Goal: Task Accomplishment & Management: Complete application form

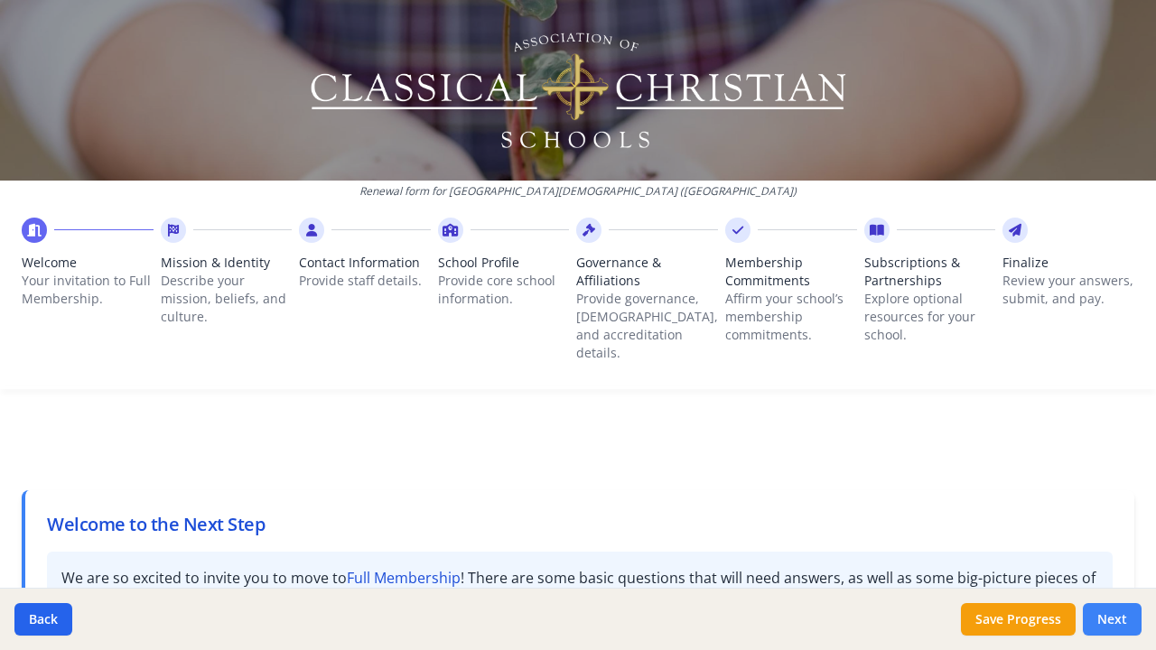
click at [1103, 616] on button "Next" at bounding box center [1112, 619] width 59 height 33
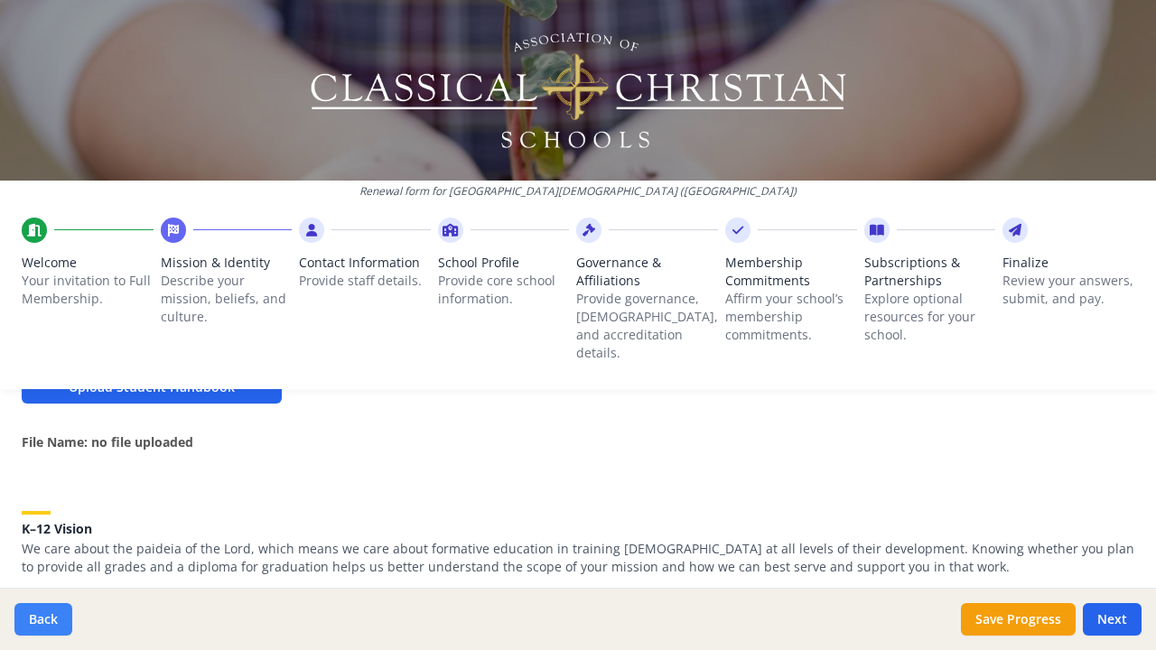
click at [39, 625] on button "Back" at bounding box center [43, 619] width 58 height 33
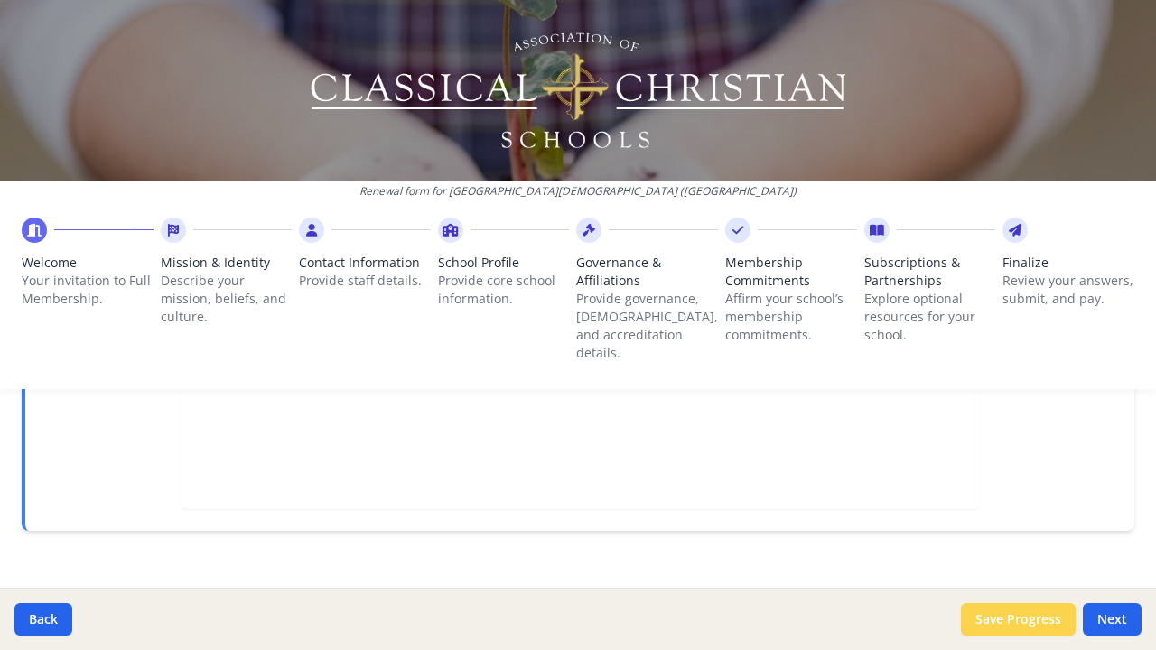
scroll to position [714, 0]
click at [1112, 622] on button "Next" at bounding box center [1112, 619] width 59 height 33
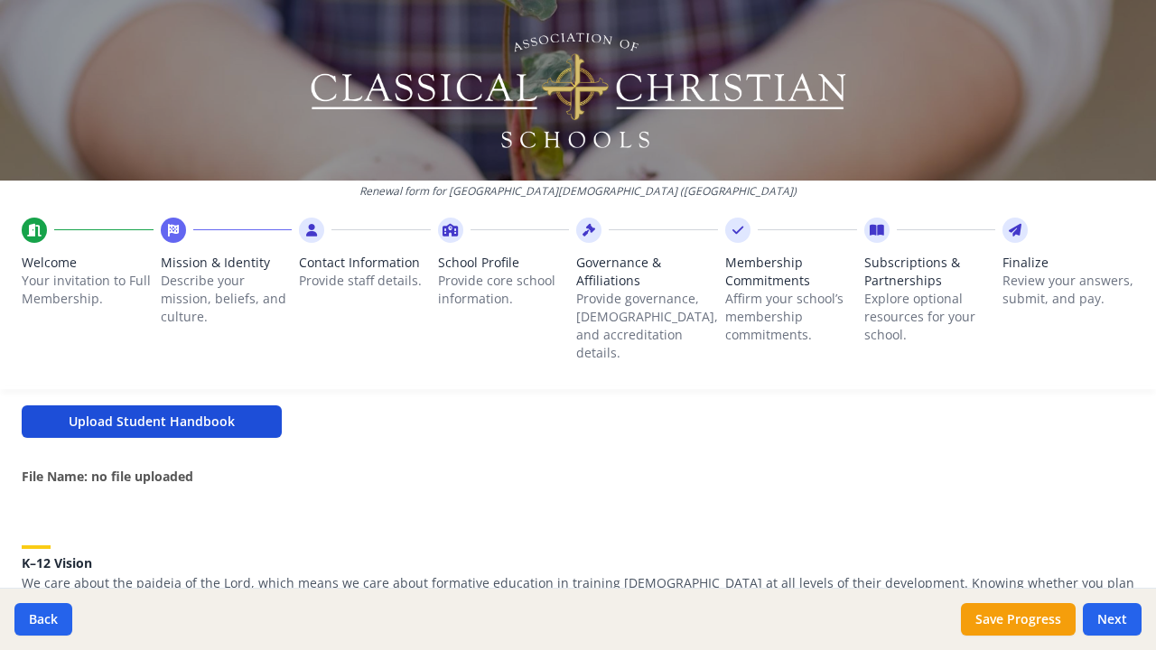
click at [214, 407] on button "Upload Student Handbook" at bounding box center [152, 421] width 260 height 33
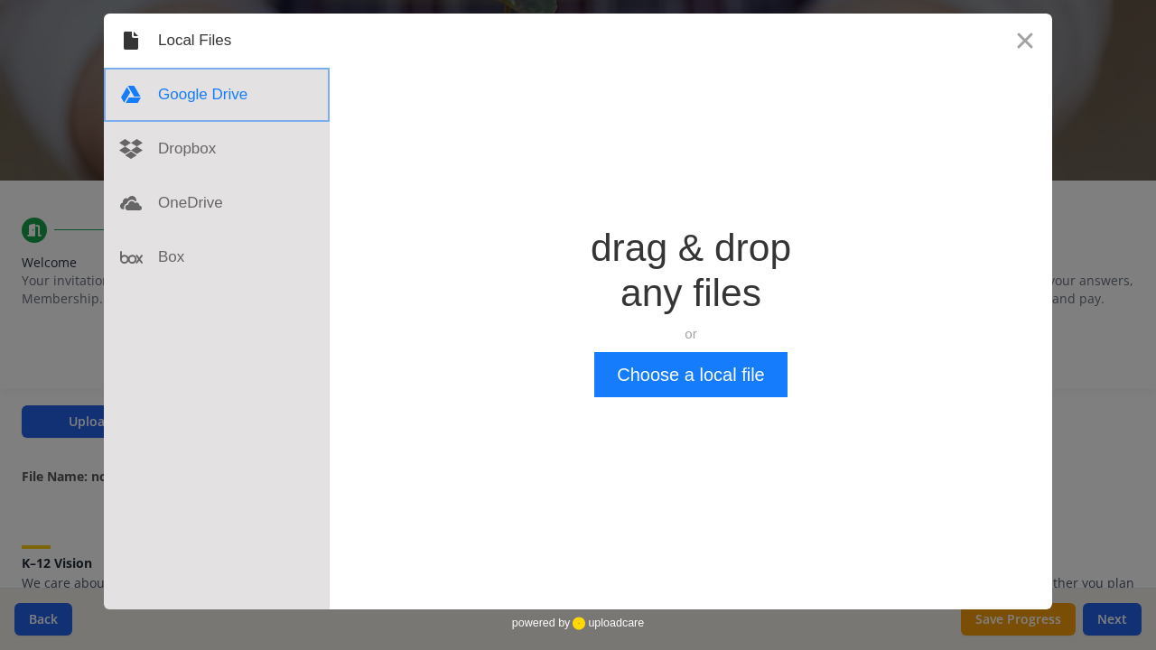
click at [197, 98] on div at bounding box center [217, 95] width 226 height 54
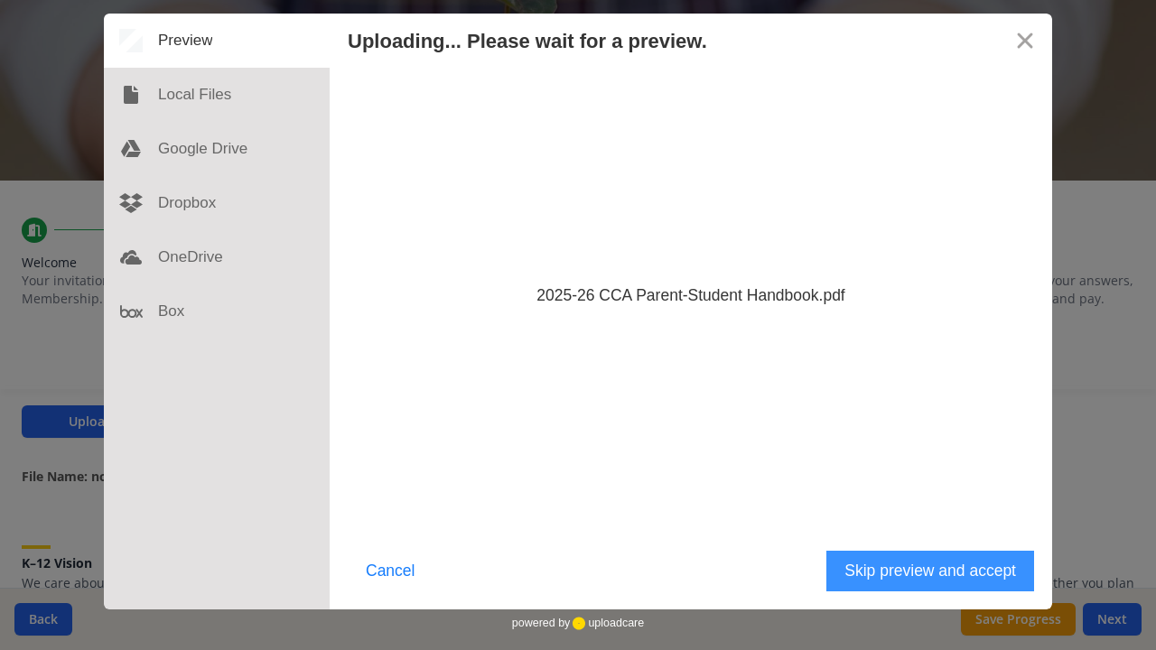
click at [869, 573] on button "Skip preview and accept" at bounding box center [930, 571] width 208 height 41
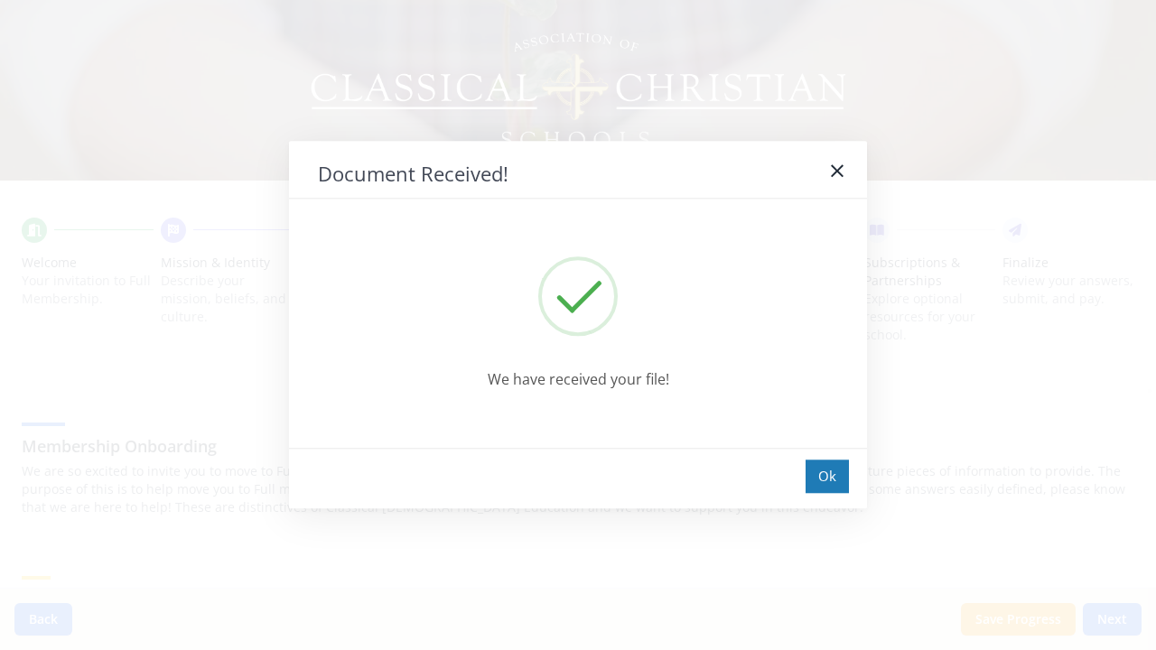
scroll to position [88, 0]
click at [827, 470] on div "Ok" at bounding box center [827, 476] width 43 height 33
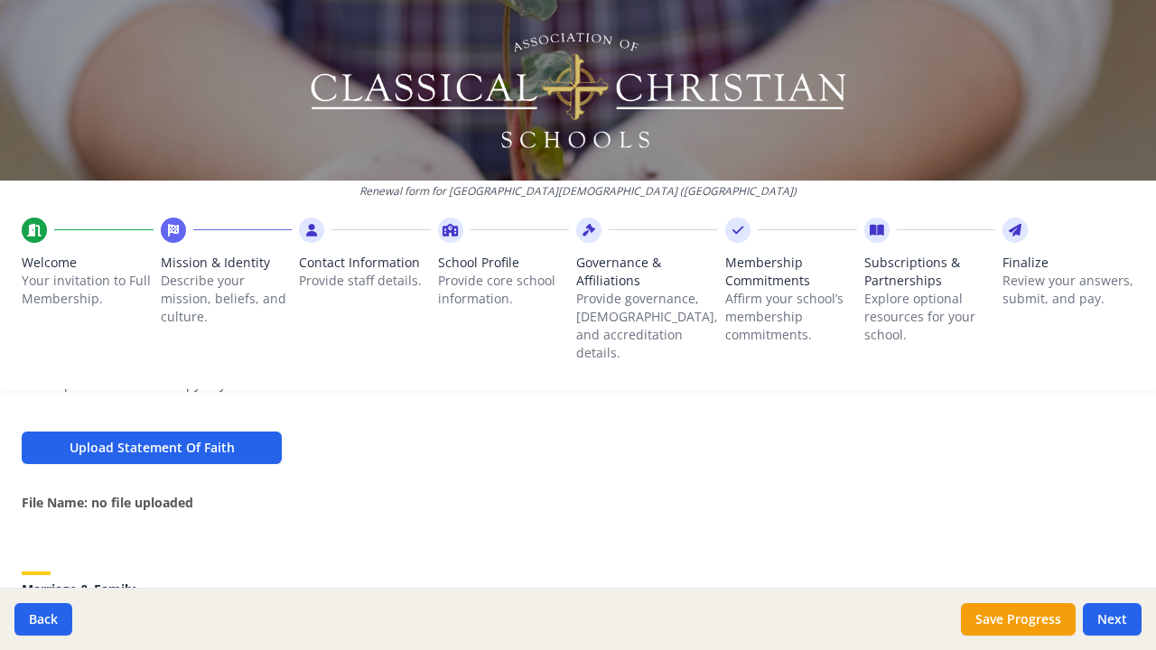
scroll to position [1281, 0]
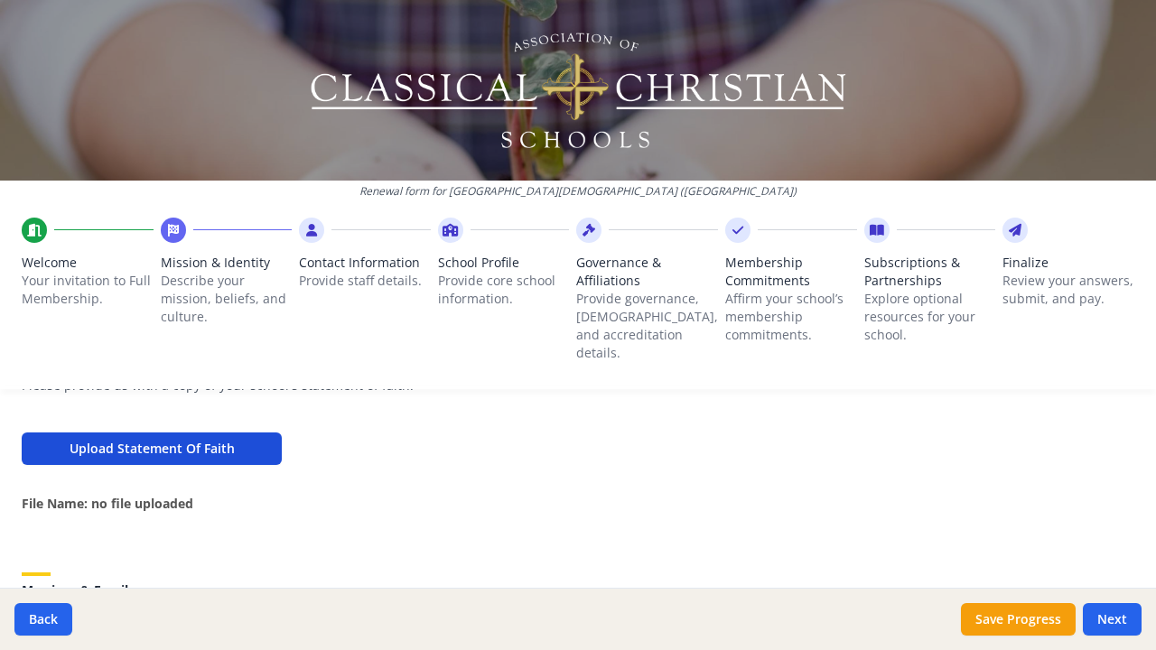
click at [254, 433] on button "Upload Statement Of Faith" at bounding box center [152, 449] width 260 height 33
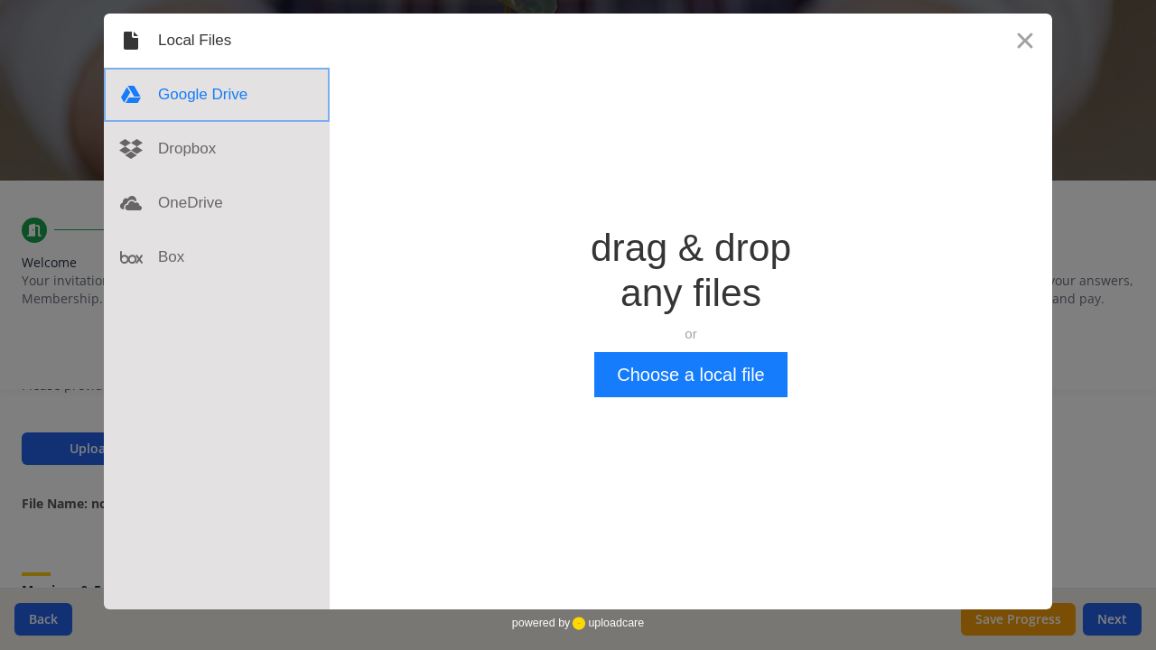
click at [177, 93] on div at bounding box center [217, 95] width 226 height 54
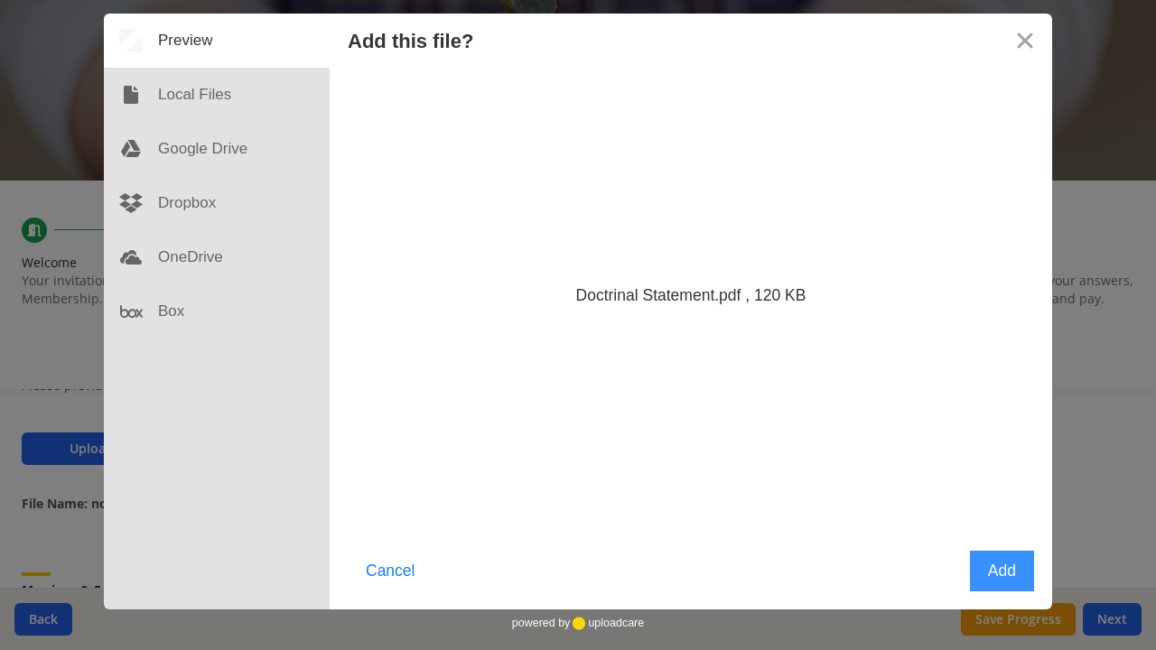
click at [979, 573] on button "Add" at bounding box center [1002, 571] width 64 height 41
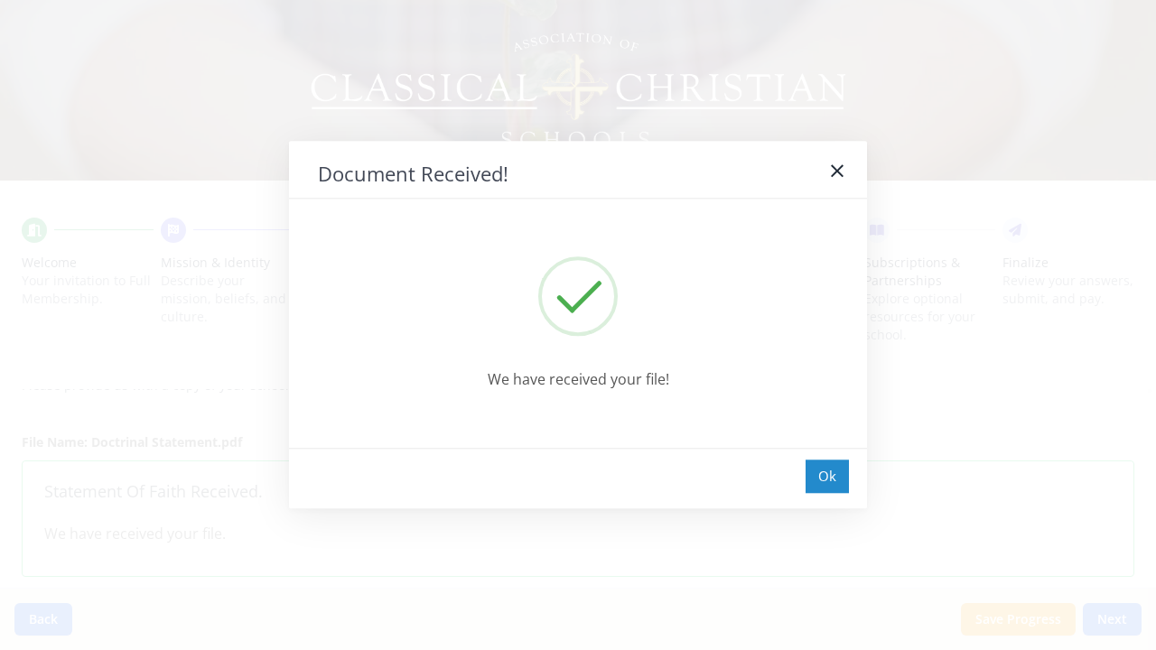
click at [815, 475] on div "Ok" at bounding box center [827, 476] width 43 height 33
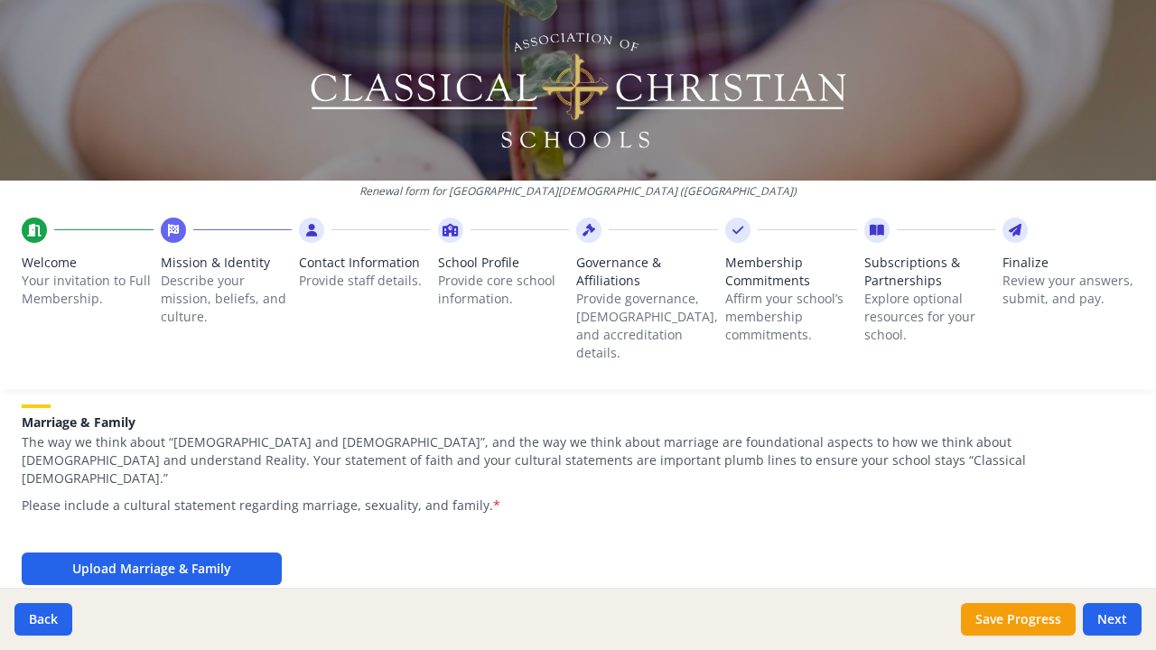
scroll to position [1521, 0]
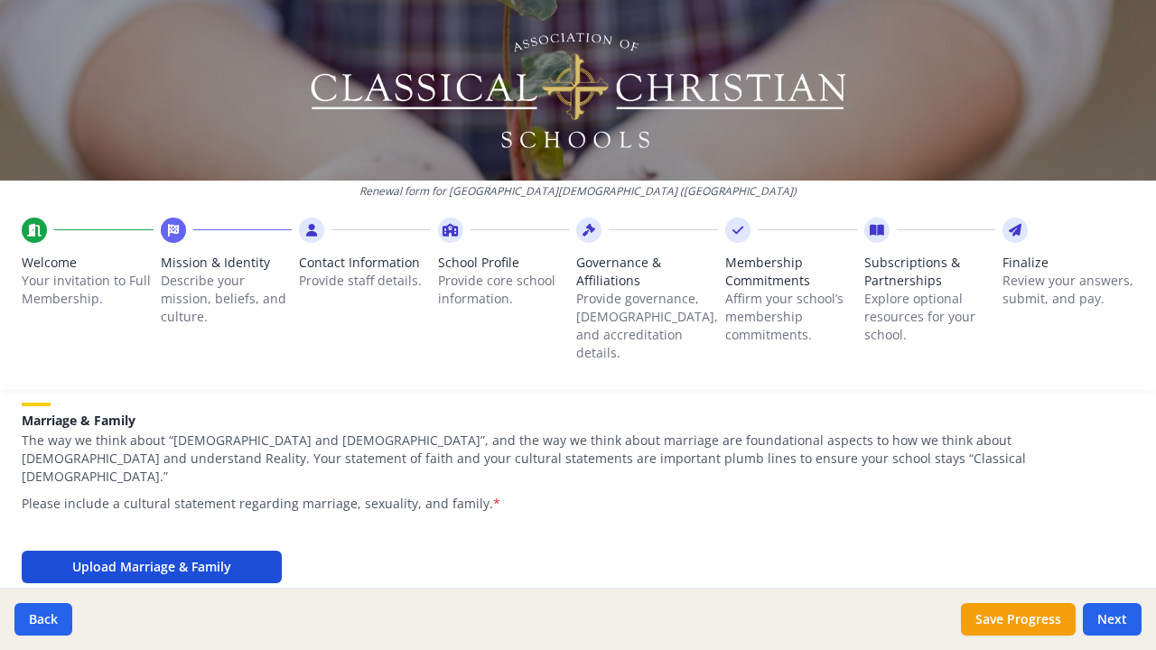
click at [234, 551] on button "Upload Marriage & Family" at bounding box center [152, 567] width 260 height 33
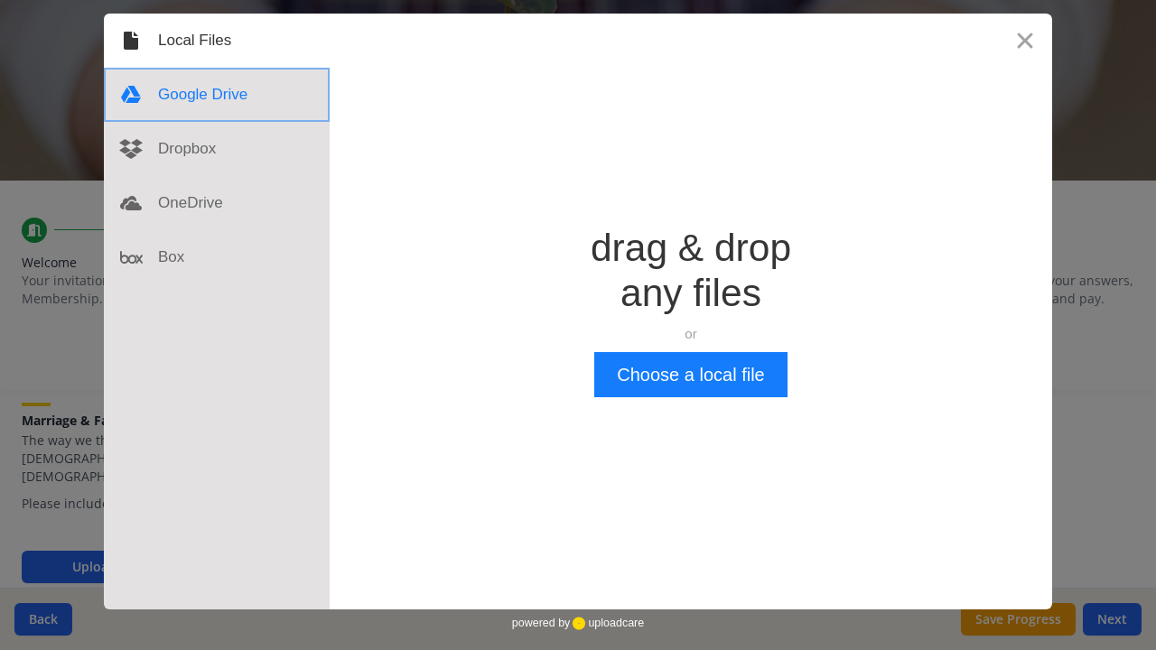
click at [238, 104] on div at bounding box center [217, 95] width 226 height 54
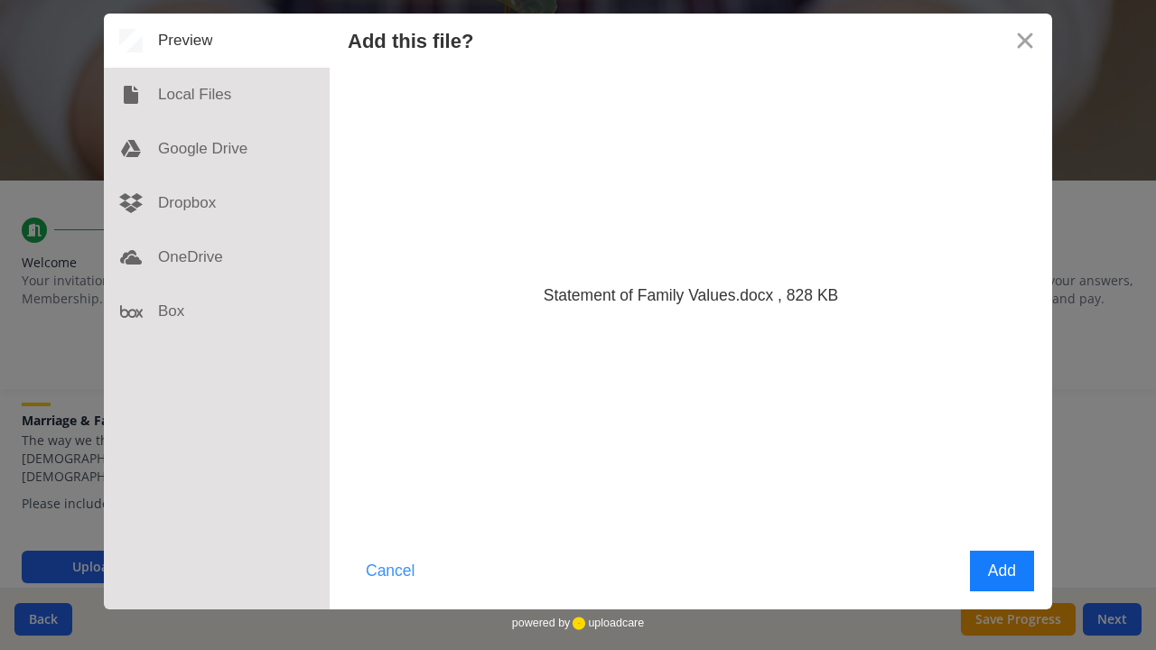
click at [407, 567] on button "Cancel" at bounding box center [390, 571] width 85 height 41
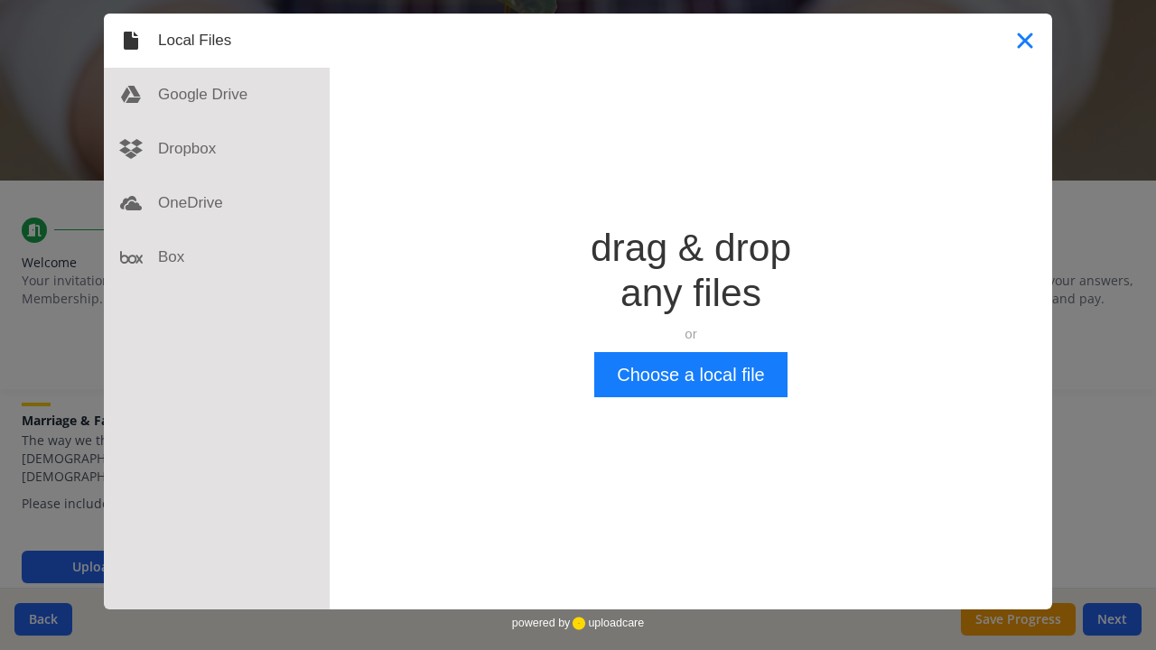
click at [1026, 43] on button "Close" at bounding box center [1025, 41] width 54 height 54
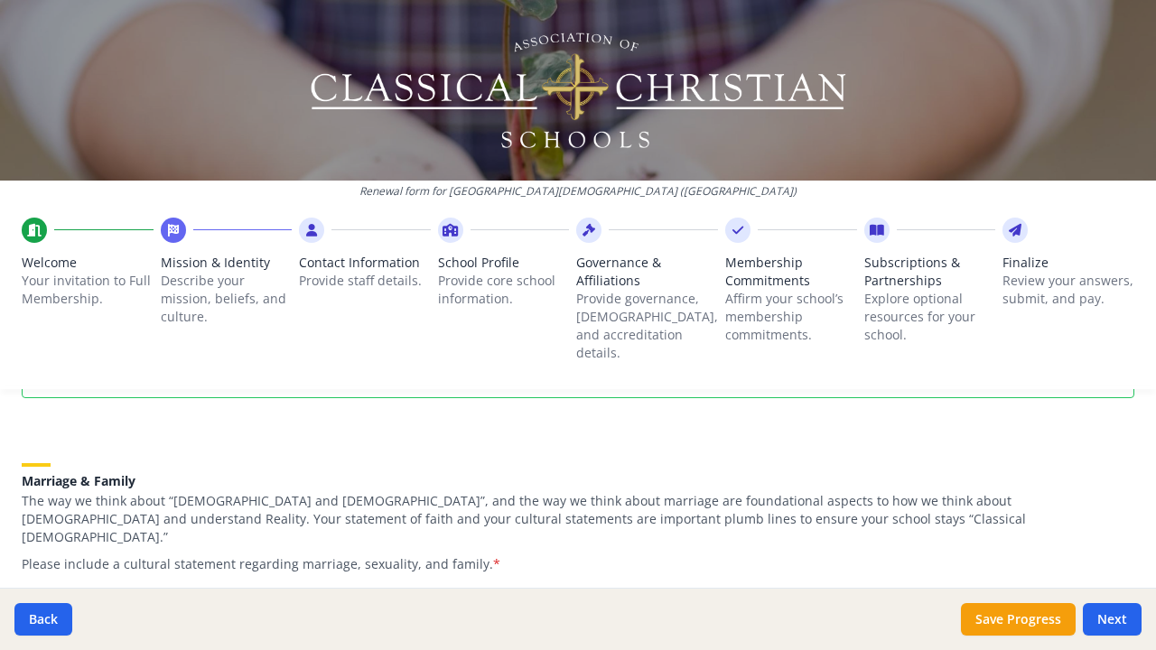
scroll to position [1546, 0]
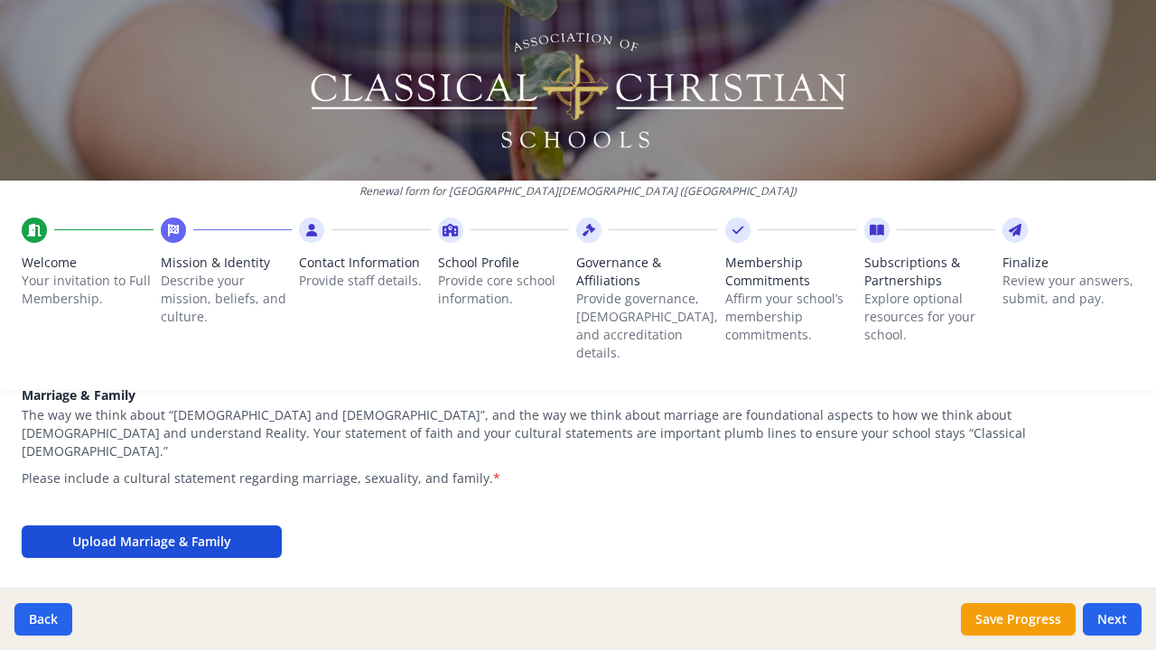
click at [238, 526] on button "Upload Marriage & Family" at bounding box center [152, 542] width 260 height 33
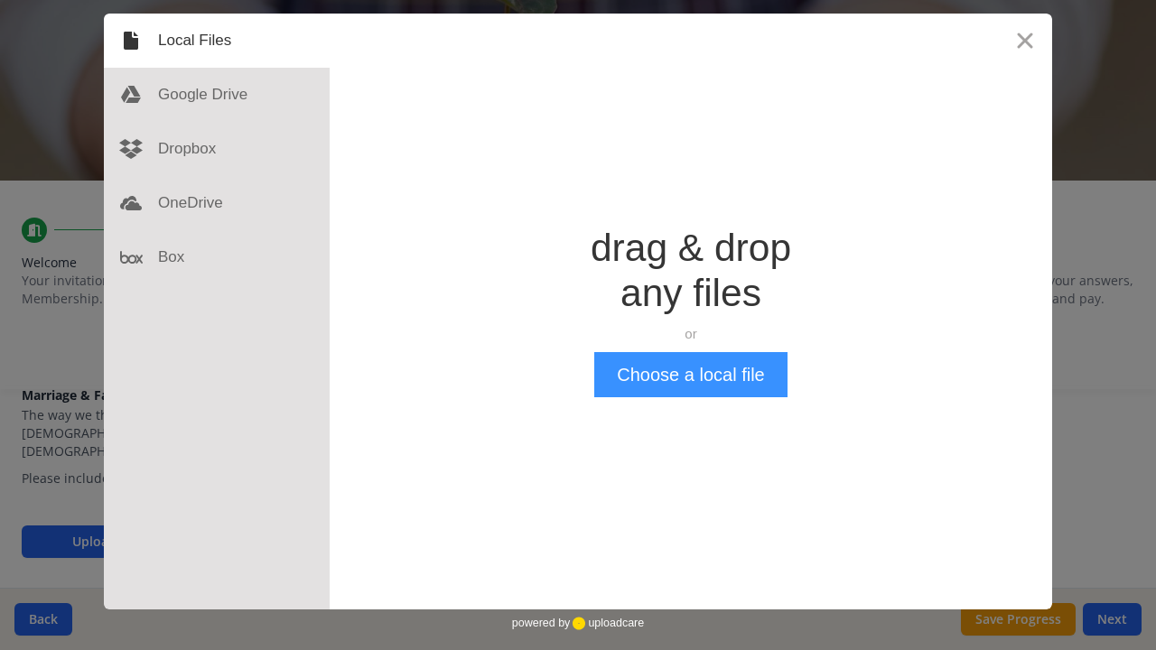
click at [664, 389] on button "Choose a local file" at bounding box center [690, 374] width 192 height 45
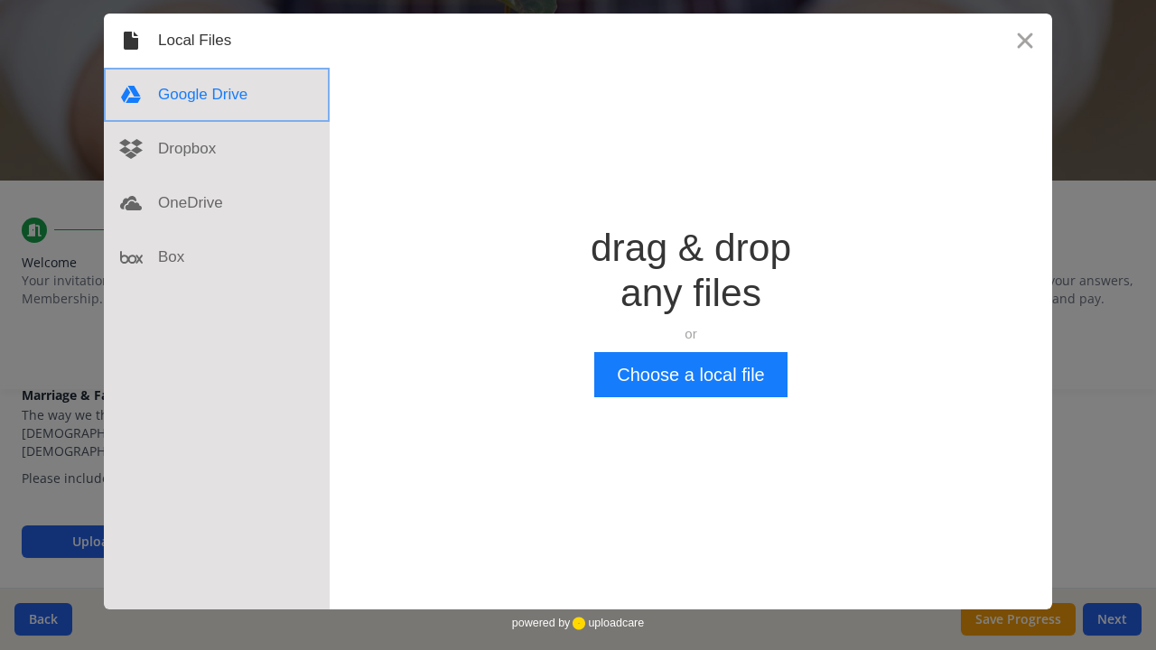
click at [228, 99] on div at bounding box center [217, 95] width 226 height 54
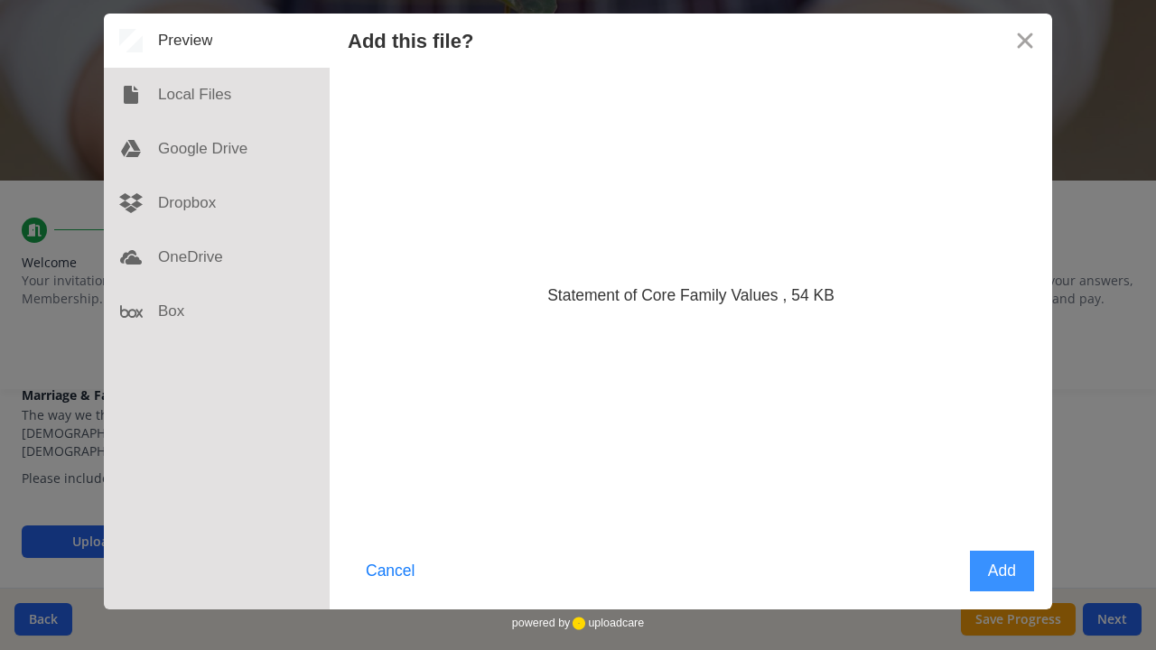
click at [970, 572] on button "Add" at bounding box center [1002, 571] width 64 height 41
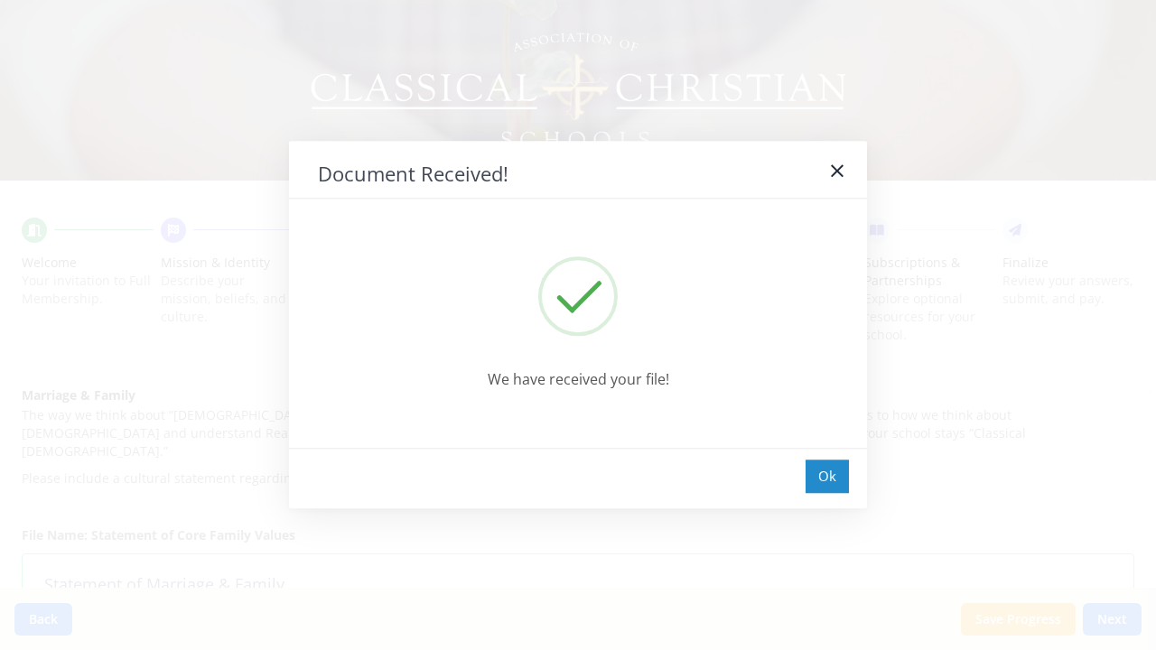
click at [818, 479] on div "Ok" at bounding box center [827, 476] width 43 height 33
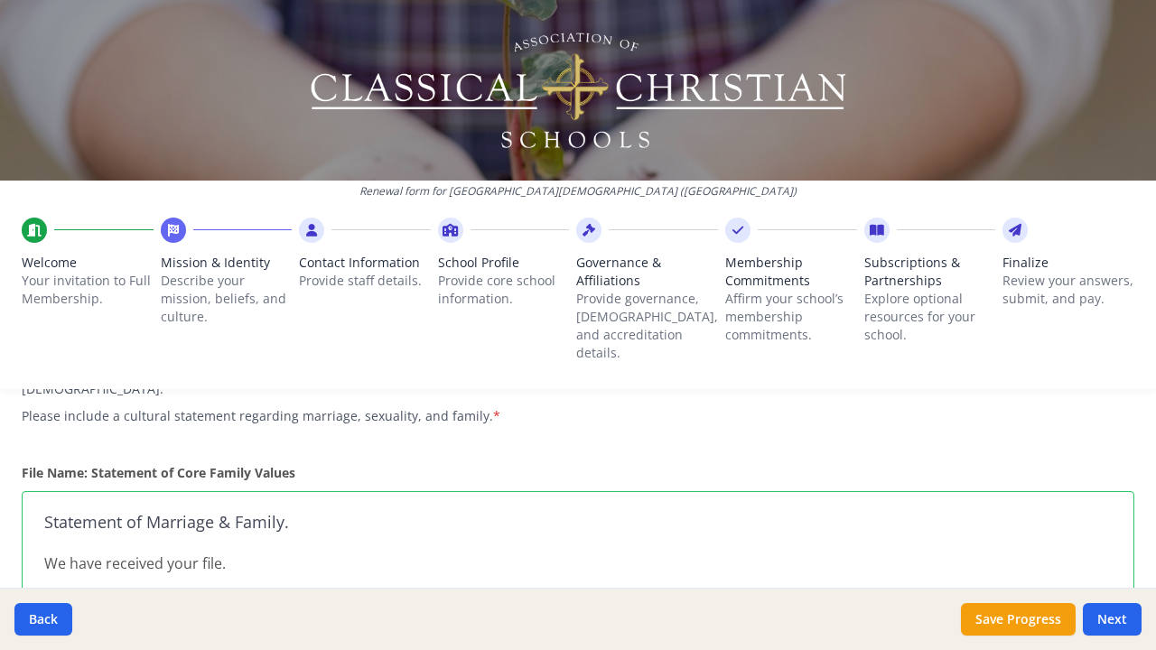
scroll to position [1592, 0]
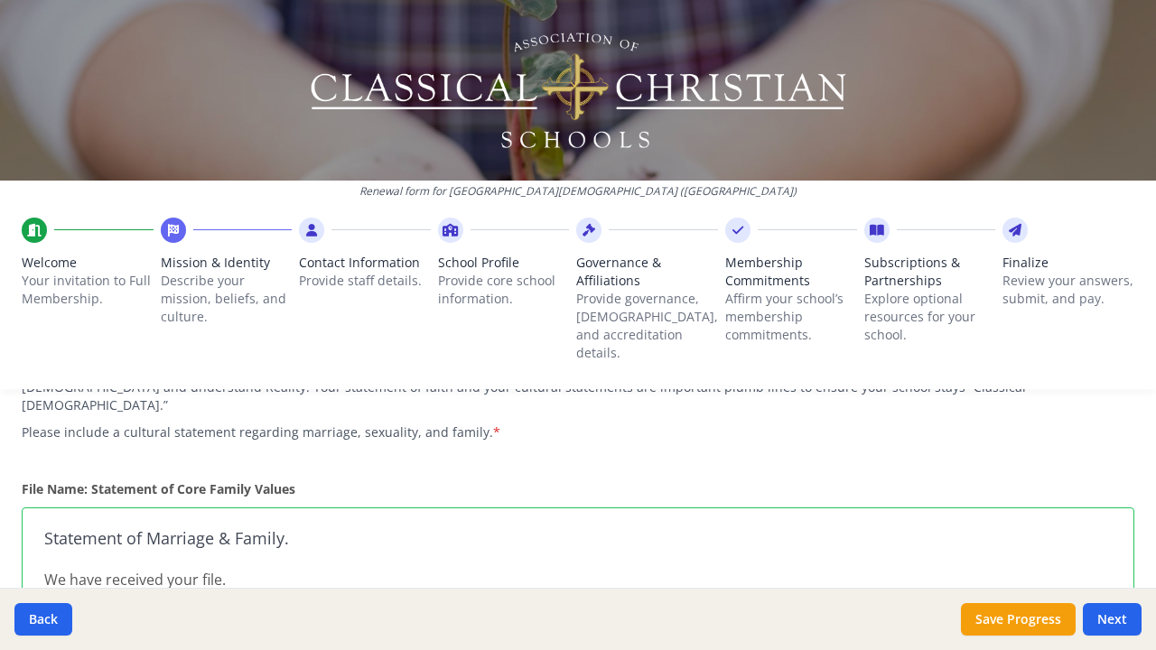
click at [216, 480] on strong "File Name: Statement of Core Family Values" at bounding box center [159, 488] width 274 height 17
click at [205, 530] on h3 "Statement of Marriage & Family." at bounding box center [577, 539] width 1067 height 18
click at [179, 569] on p "We have received your file." at bounding box center [577, 580] width 1067 height 22
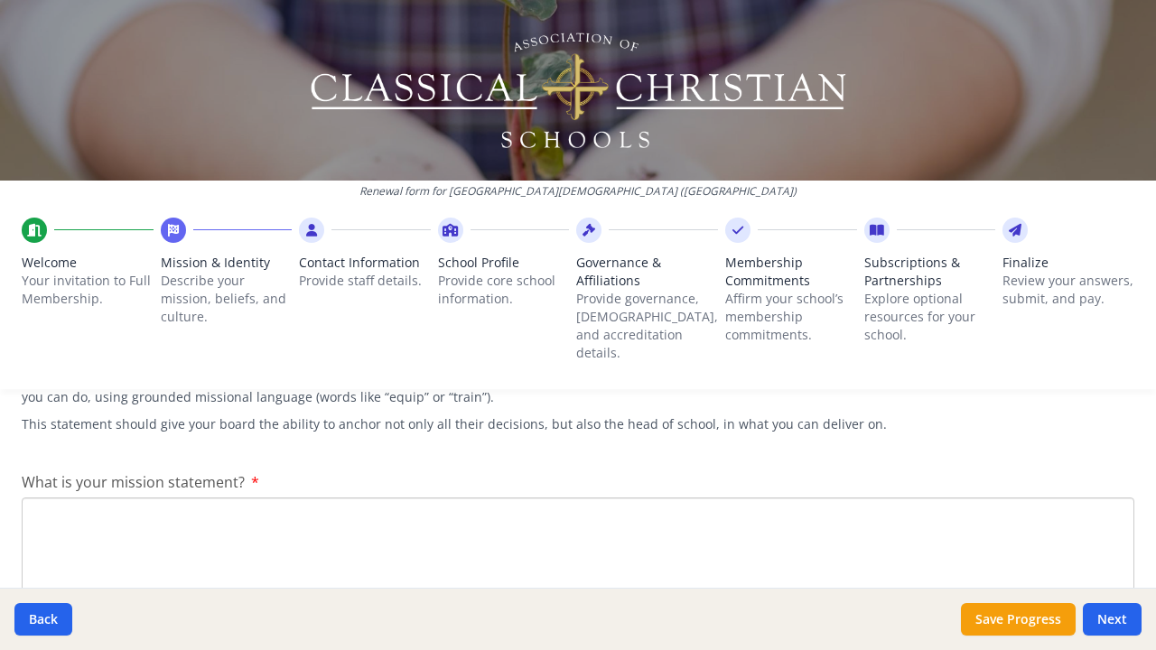
scroll to position [335, 0]
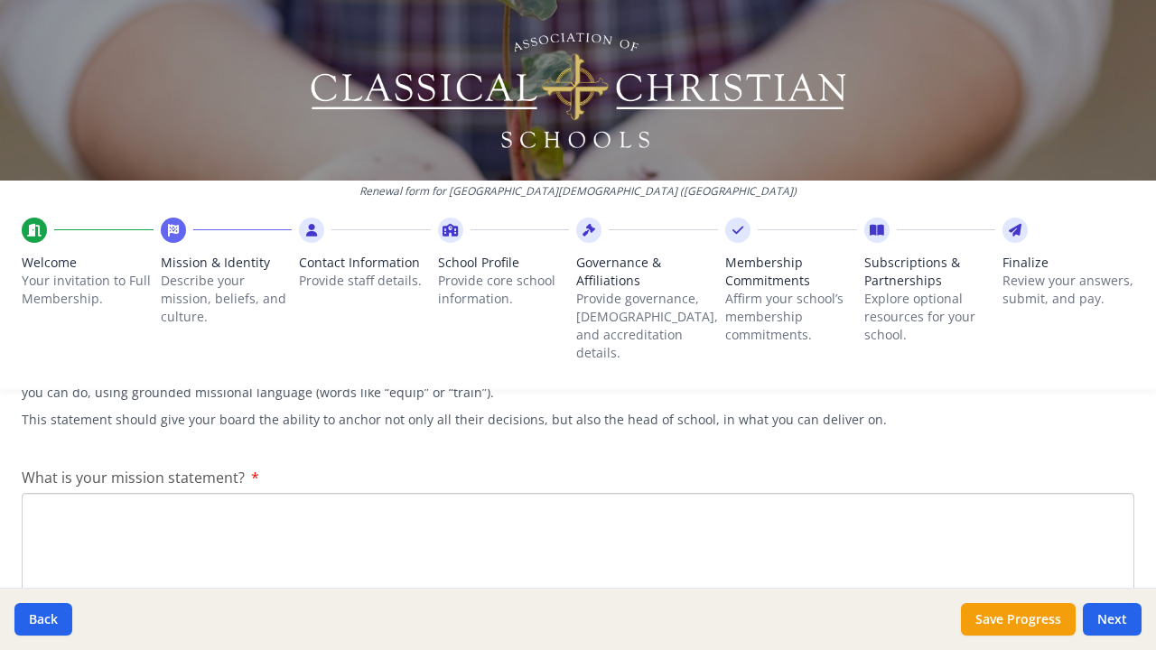
click at [182, 501] on textarea "What is your mission statement?" at bounding box center [578, 553] width 1113 height 121
paste textarea "Cornerstone Christian Academy exists to equip families as they educate their ch…"
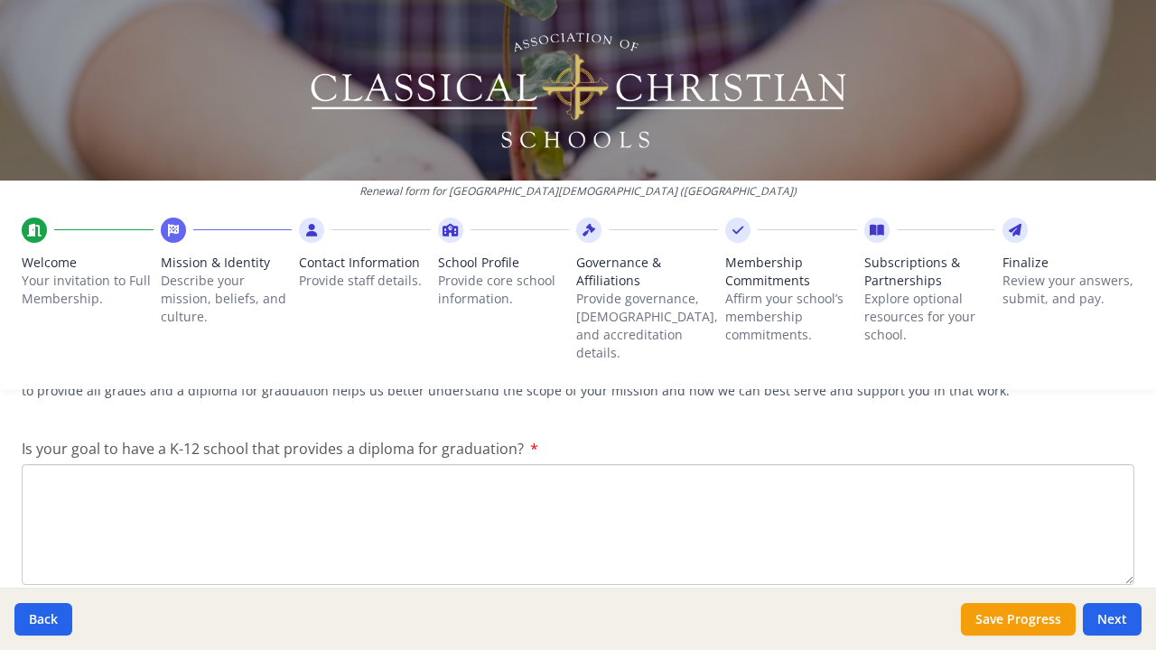
scroll to position [997, 0]
type textarea "Cornerstone Christian Academy exists to equip families as they educate their ch…"
click at [260, 480] on textarea "Is your goal to have a K-12 school that provides a diploma for graduation?" at bounding box center [578, 521] width 1113 height 121
click at [315, 539] on textarea "Yes" at bounding box center [578, 521] width 1113 height 121
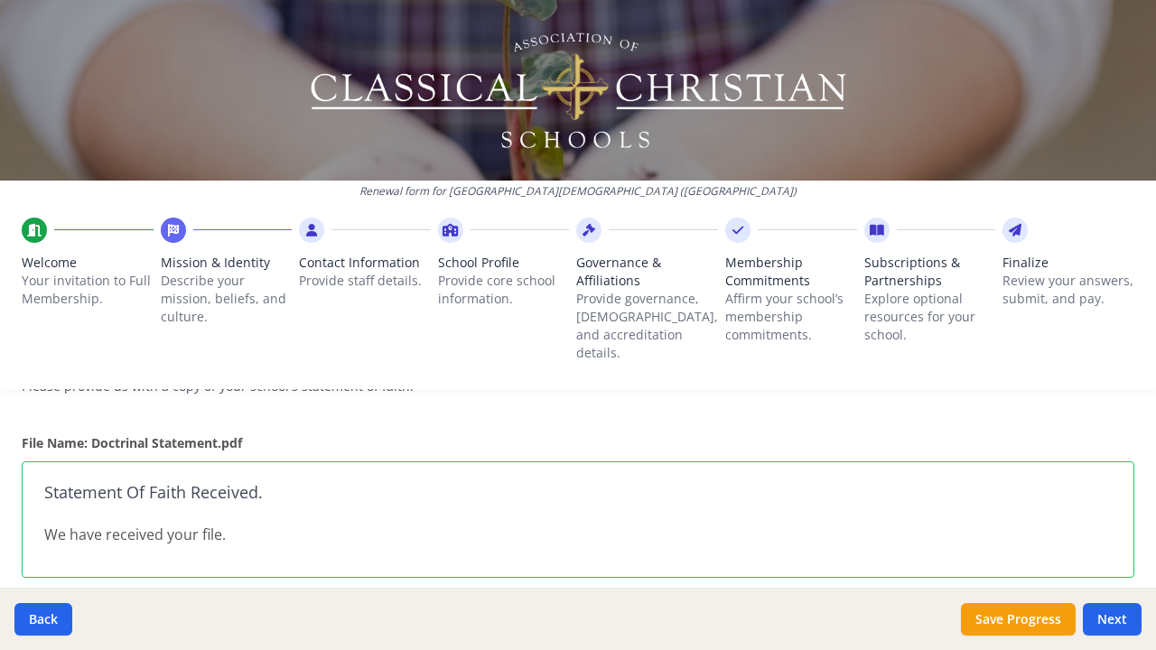
scroll to position [1284, 0]
type textarea "Yes"
click at [221, 431] on strong "File Name: Doctrinal Statement.pdf" at bounding box center [132, 439] width 220 height 17
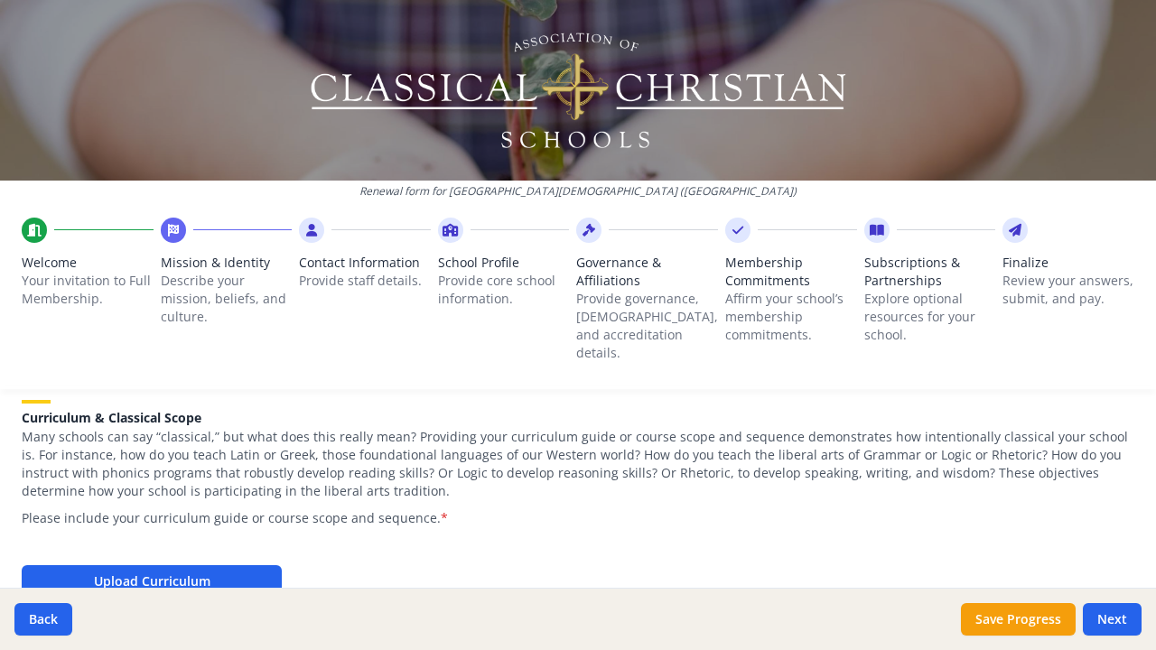
scroll to position [1879, 0]
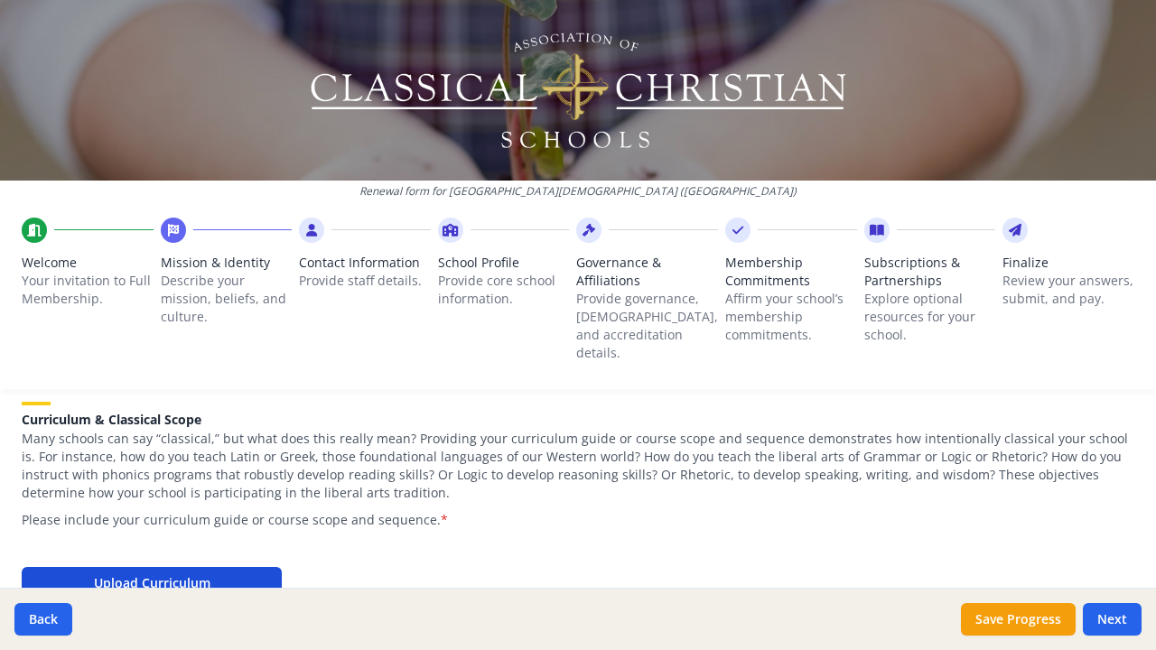
click at [218, 567] on button "Upload Curriculum" at bounding box center [152, 583] width 260 height 33
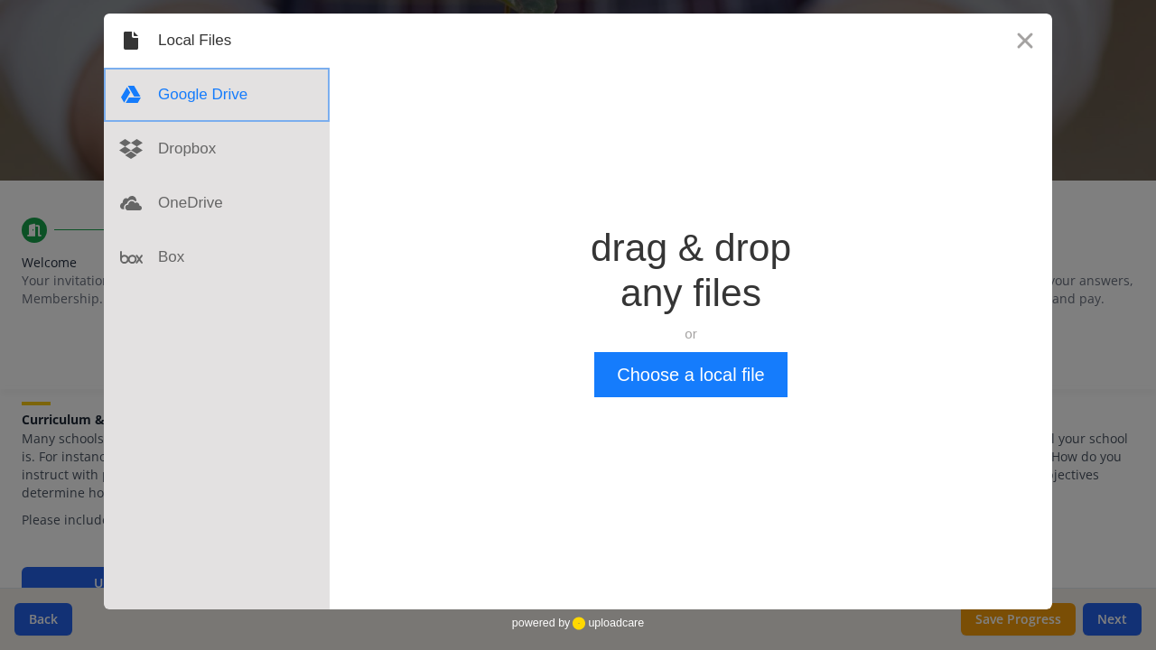
click at [225, 104] on div at bounding box center [217, 95] width 226 height 54
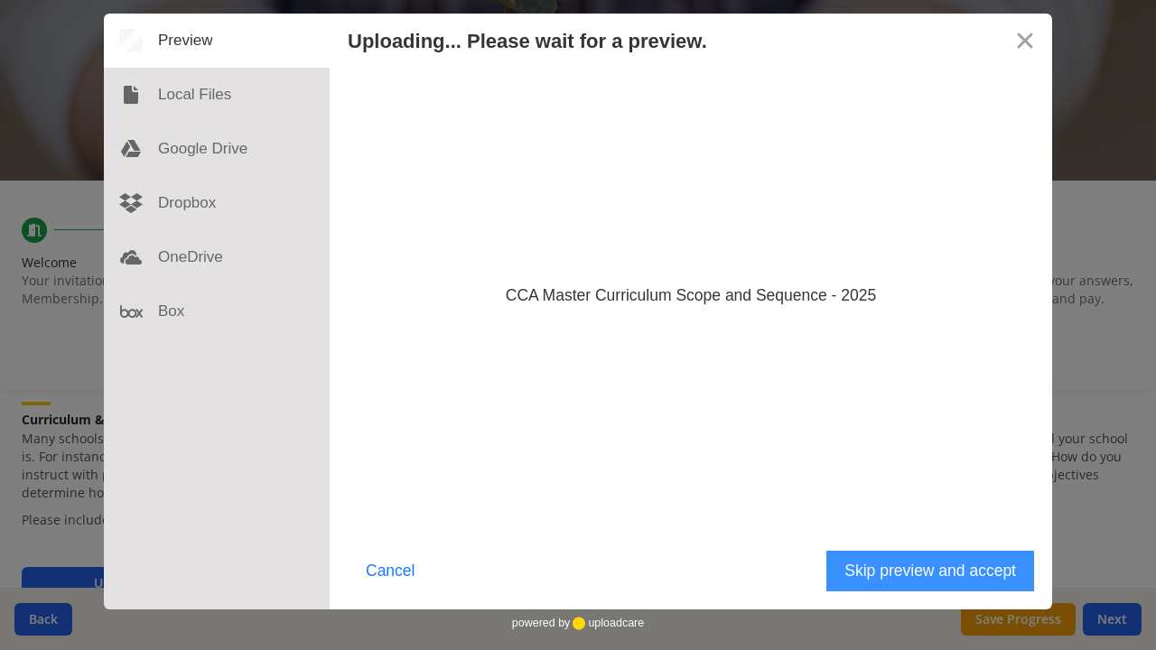
click at [876, 572] on button "Skip preview and accept" at bounding box center [930, 571] width 208 height 41
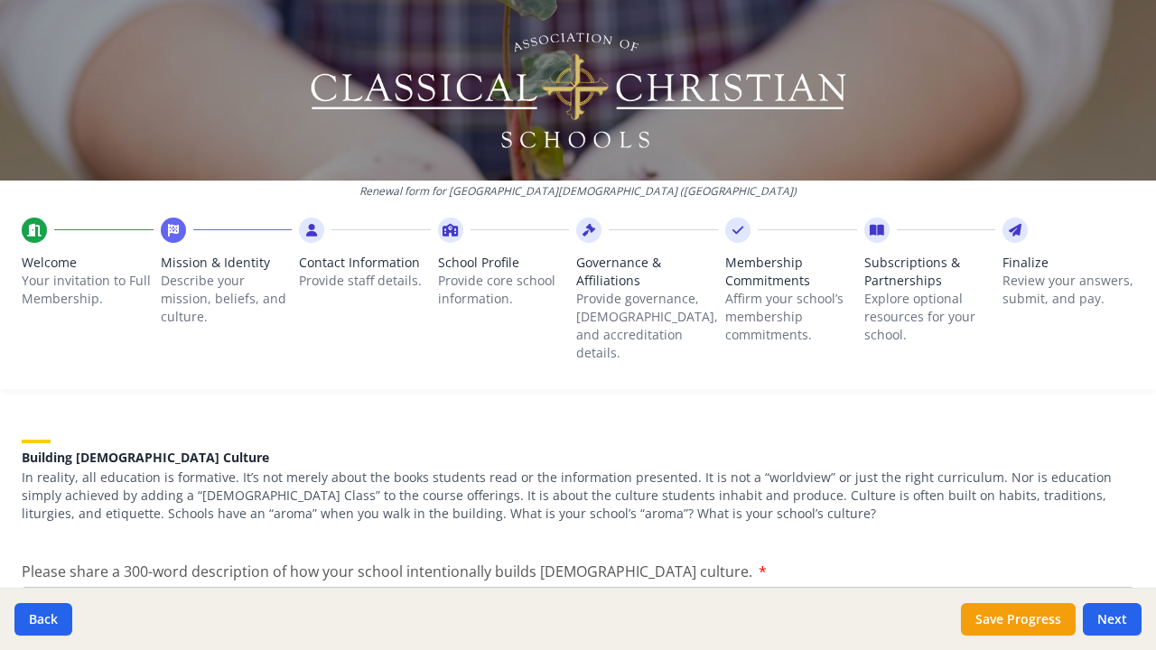
scroll to position [2133, 0]
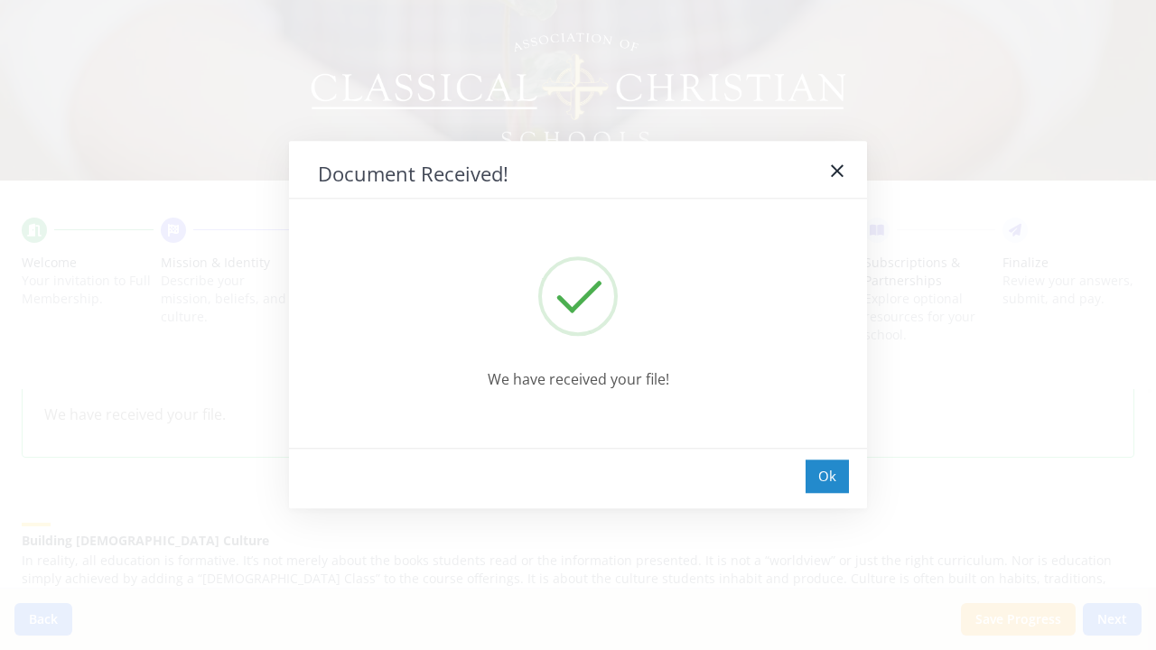
click at [818, 476] on div "Ok" at bounding box center [827, 476] width 43 height 33
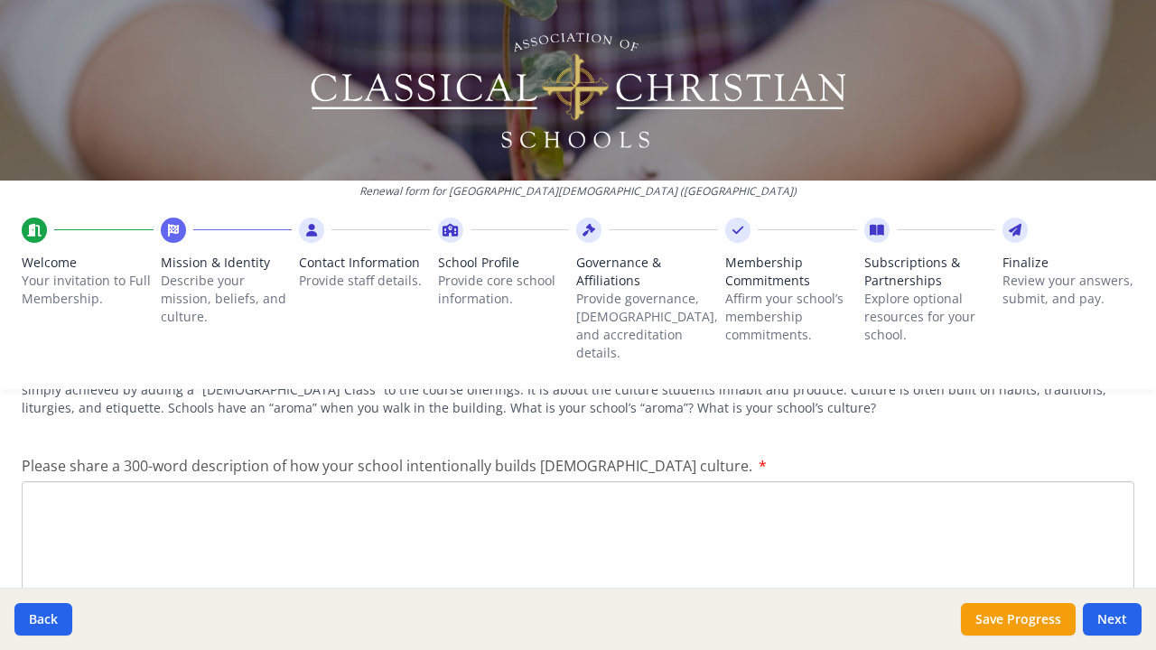
scroll to position [2327, 0]
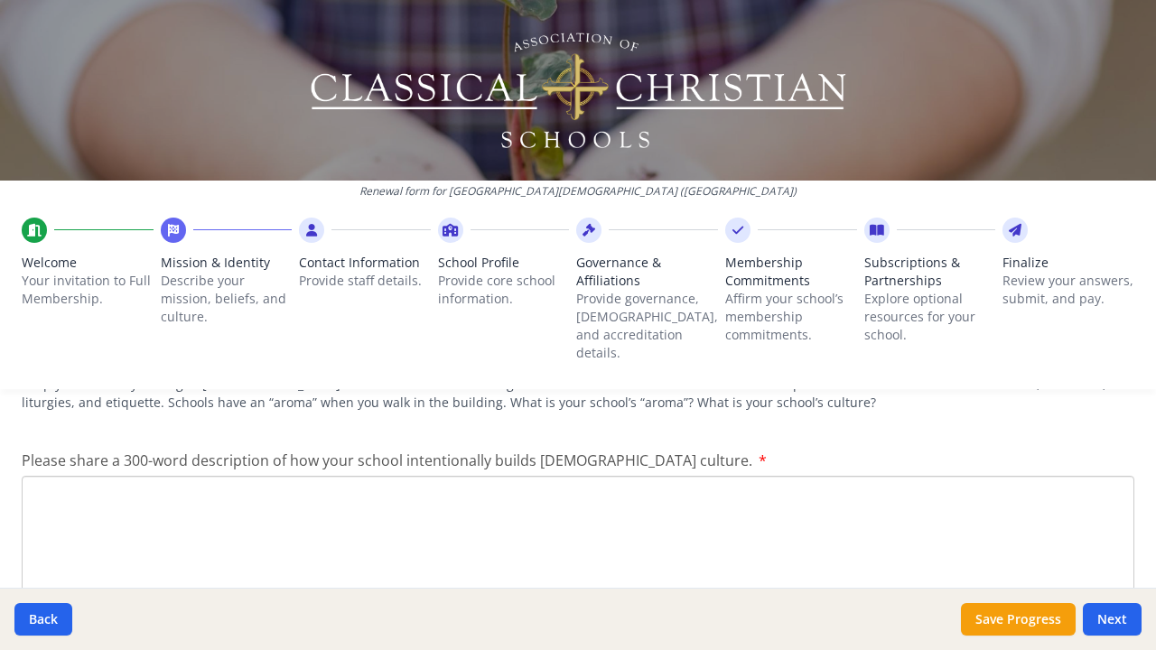
click at [156, 476] on textarea "Please share a 300-word description of how your school intentionally builds Chr…" at bounding box center [578, 536] width 1113 height 121
paste textarea "Children are a blessing from the Lord, and God has given parents both the privi…"
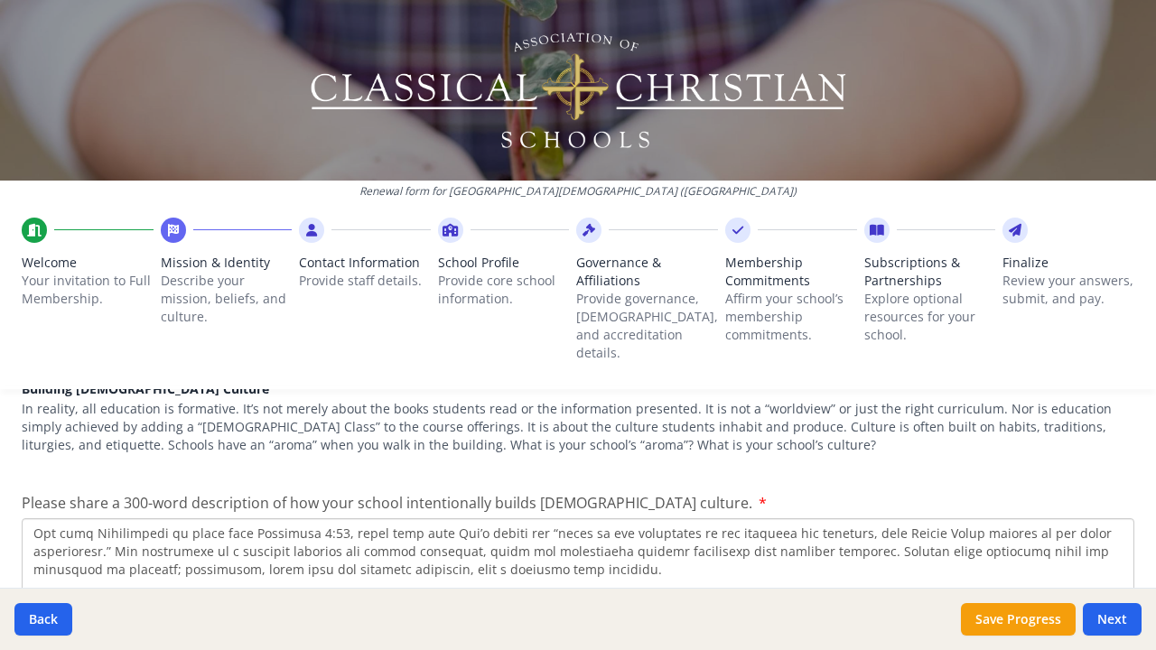
scroll to position [126, 0]
click at [455, 566] on textarea "Please share a 300-word description of how your school intentionally builds Chr…" at bounding box center [578, 578] width 1113 height 121
type textarea "Children are a blessing from the Lord, and God has given parents both the privi…"
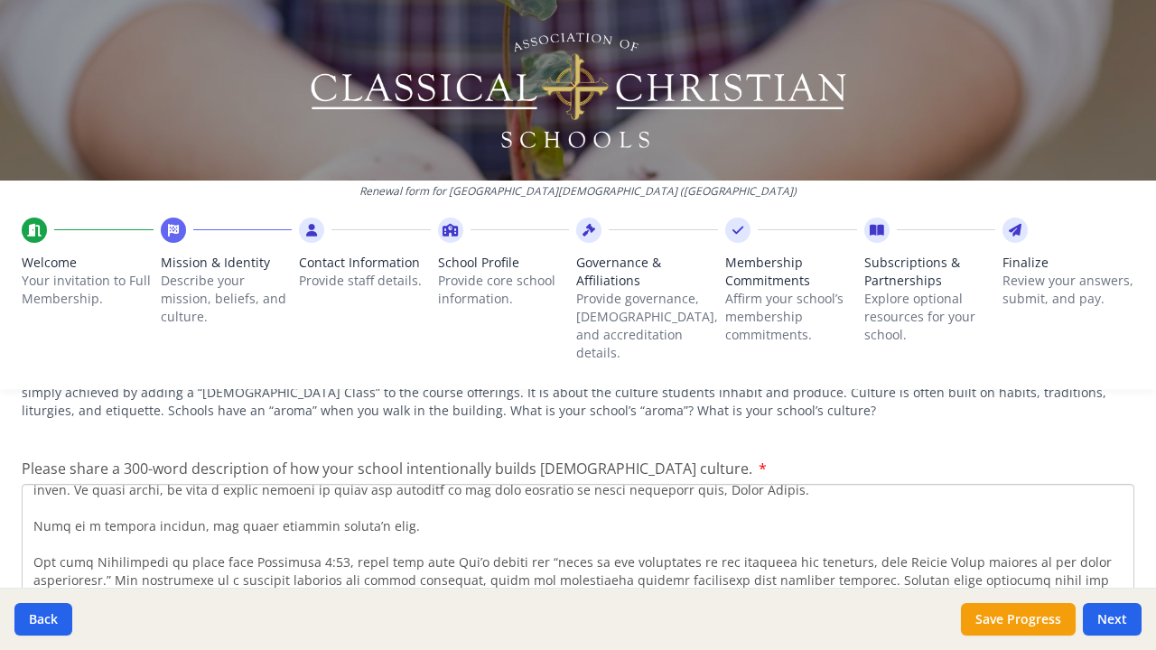
scroll to position [0, 0]
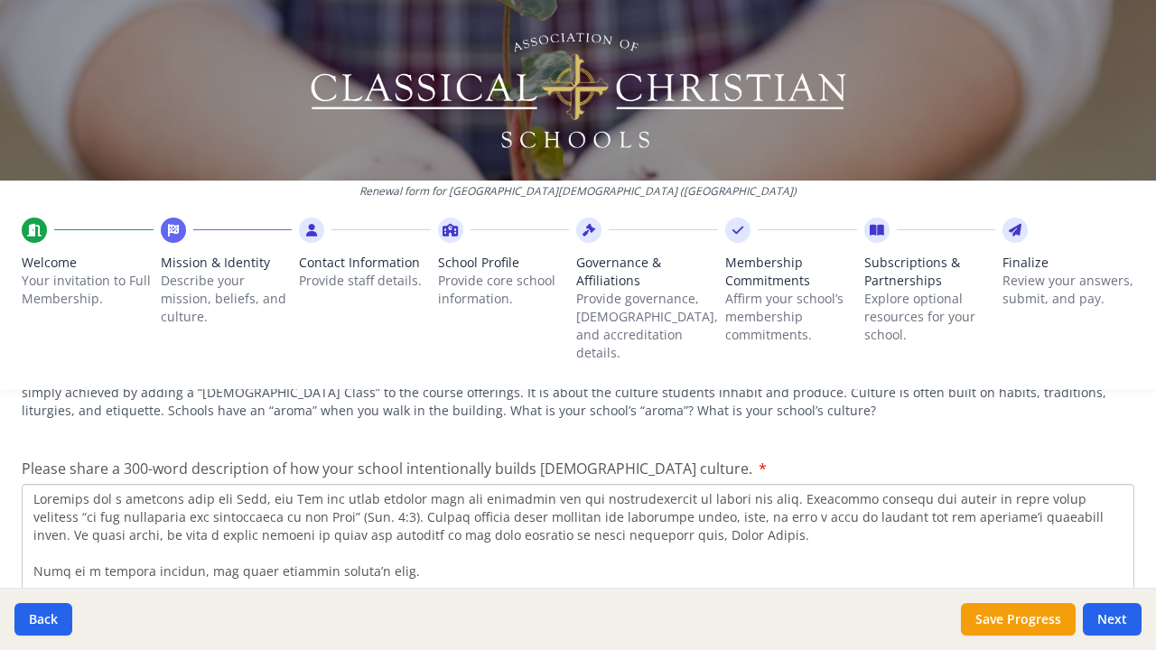
drag, startPoint x: 476, startPoint y: 501, endPoint x: 63, endPoint y: 423, distance: 420.1
click at [63, 458] on div "Please share a 300-word description of how your school intentionally builds Chr…" at bounding box center [578, 531] width 1113 height 147
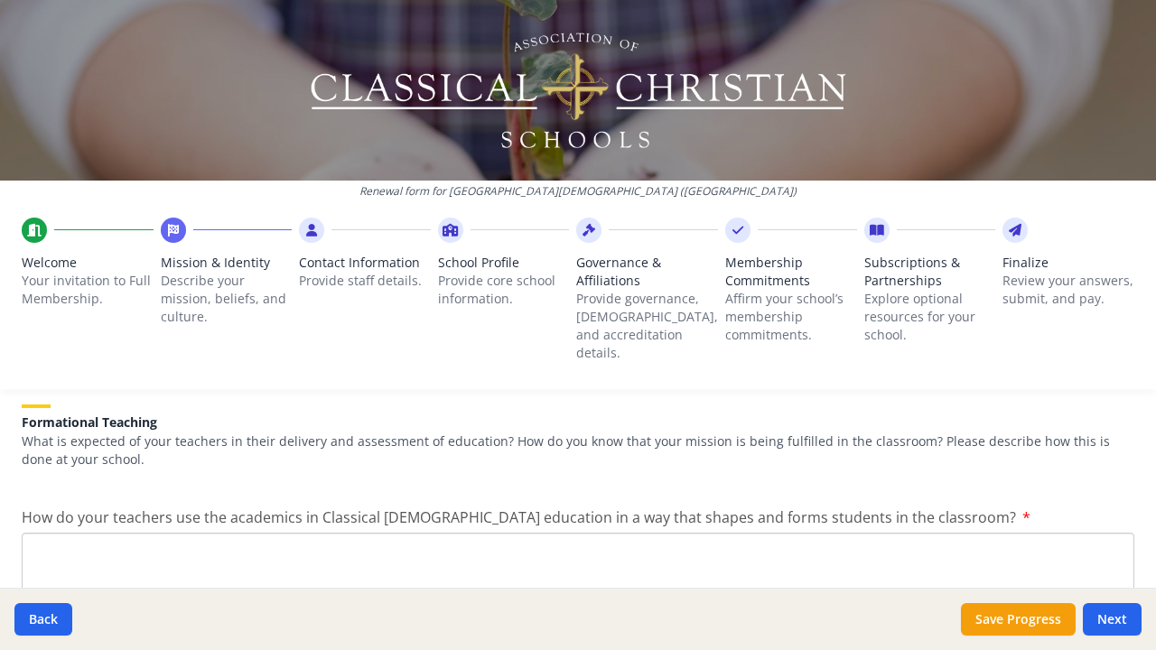
scroll to position [2578, 0]
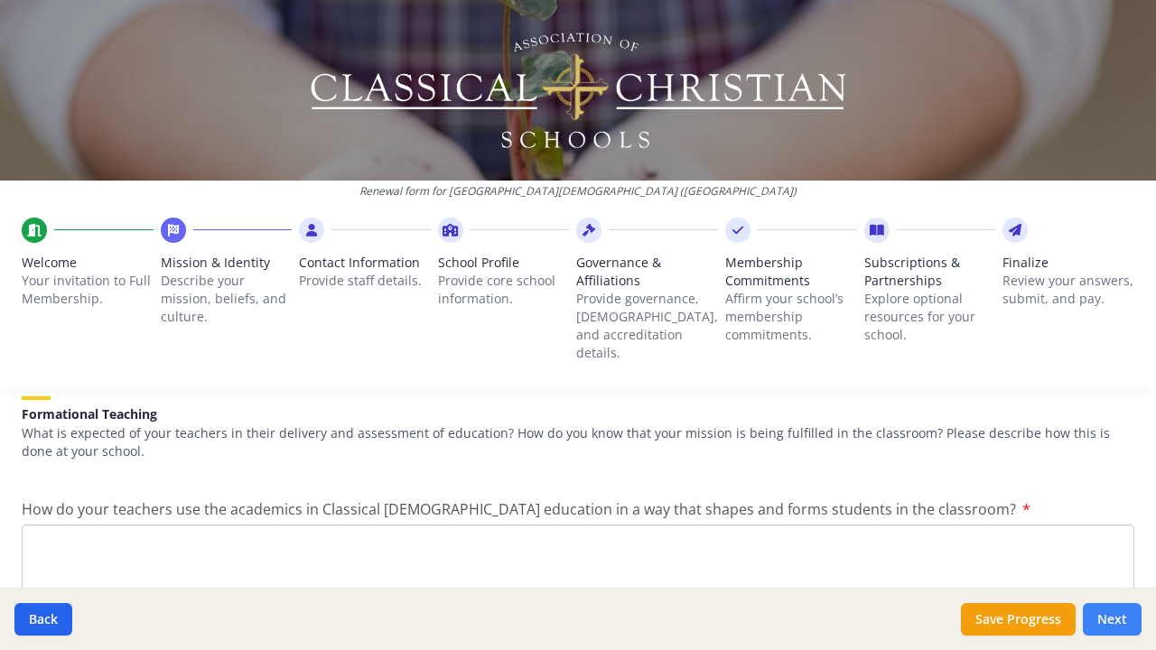
click at [1099, 622] on button "Next" at bounding box center [1112, 619] width 59 height 33
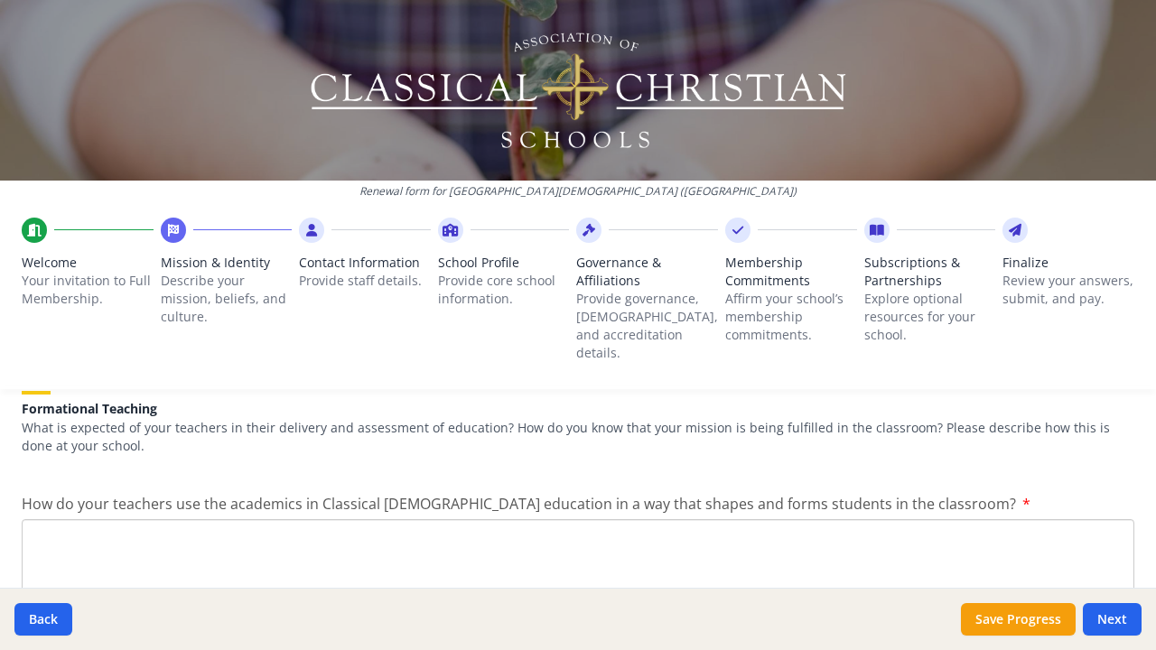
scroll to position [2585, 0]
click at [412, 517] on textarea "How do your teachers use the academics in Classical Christian education in a wa…" at bounding box center [578, 577] width 1113 height 121
click at [52, 517] on textarea "OUr teachers" at bounding box center [578, 577] width 1113 height 121
click at [121, 517] on textarea "Our teachers" at bounding box center [578, 577] width 1113 height 121
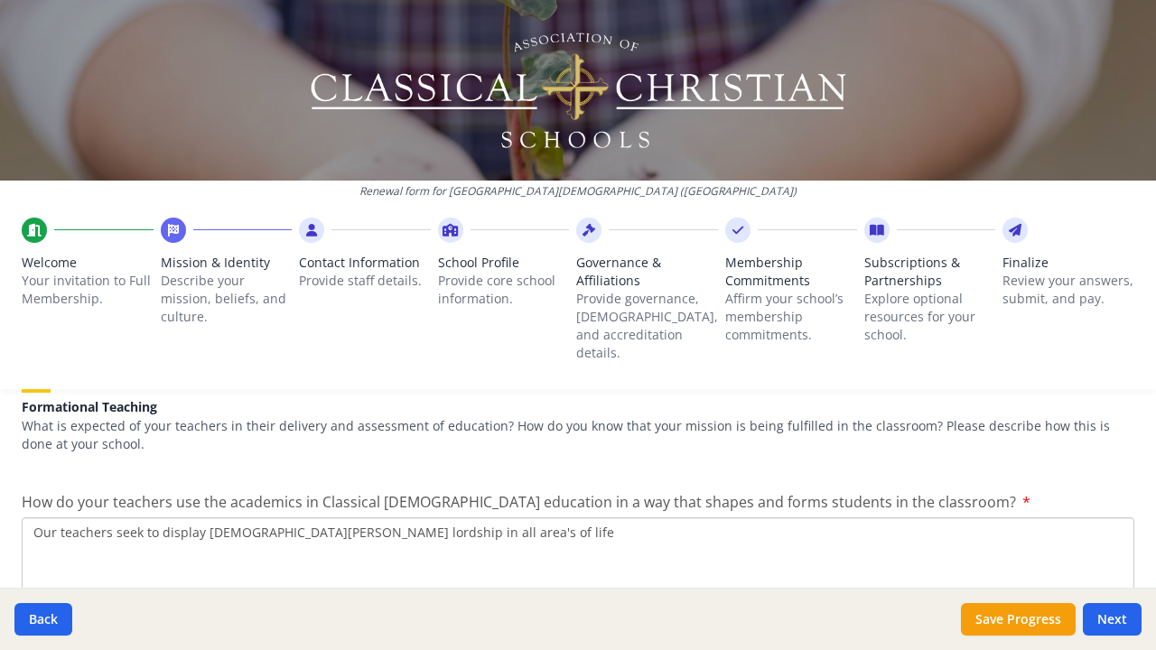
click at [312, 517] on textarea "Our teachers seek to display Christ's lordship in all area's of life" at bounding box center [578, 577] width 1113 height 121
click at [430, 517] on textarea "Our teachers seek to display Christ's lordship over all area's of life" at bounding box center [578, 577] width 1113 height 121
click at [61, 517] on textarea "Our teachers seek to display Christ's lordship over all area's of life" at bounding box center [578, 577] width 1113 height 121
click at [110, 517] on textarea "Our teachers seek to display Christ's lordship over all area's of life" at bounding box center [578, 577] width 1113 height 121
click at [535, 517] on textarea "Our teachers first and foremost seek to display Christ's lordship over all area…" at bounding box center [578, 577] width 1113 height 121
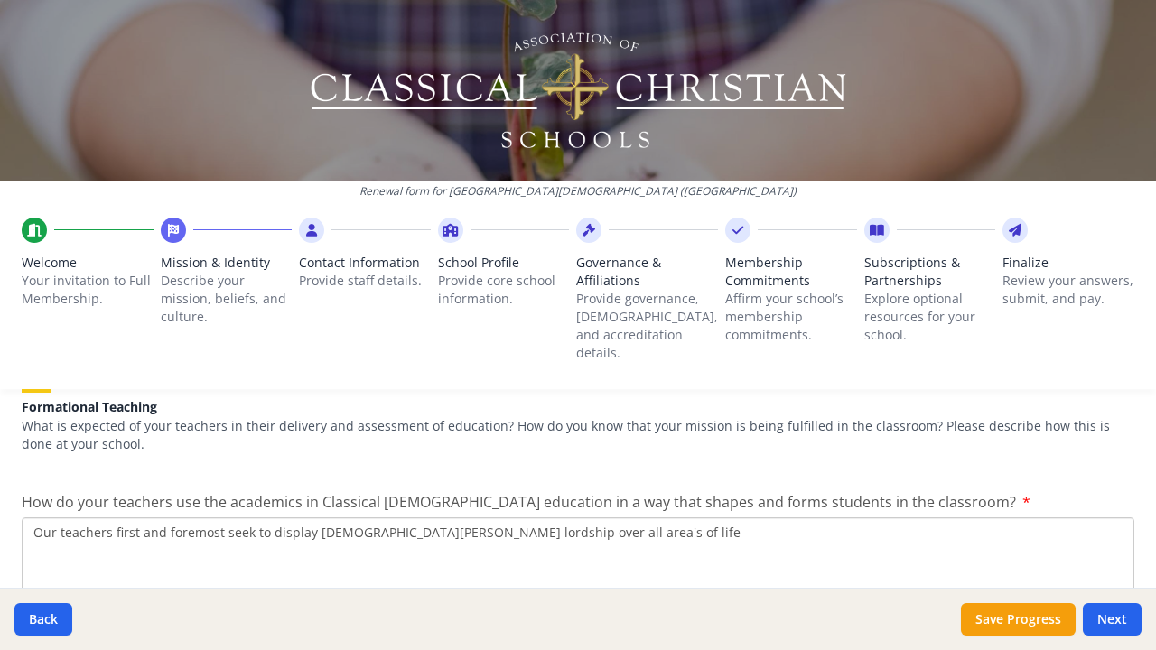
drag, startPoint x: 528, startPoint y: 491, endPoint x: 412, endPoint y: 489, distance: 116.5
click at [412, 517] on textarea "Our teachers first and foremost seek to display Christ's lordship over all area…" at bounding box center [578, 577] width 1113 height 121
click at [539, 517] on textarea "Our teachers first and foremost seek to display Christ's lordship over all area…" at bounding box center [578, 577] width 1113 height 121
click at [850, 517] on textarea "Our teachers first and foremost seek to display Christ's lordship over all area…" at bounding box center [578, 577] width 1113 height 121
click at [1107, 517] on textarea "Our teachers first and foremost seek to display Christ's lordship over all area…" at bounding box center [578, 577] width 1113 height 121
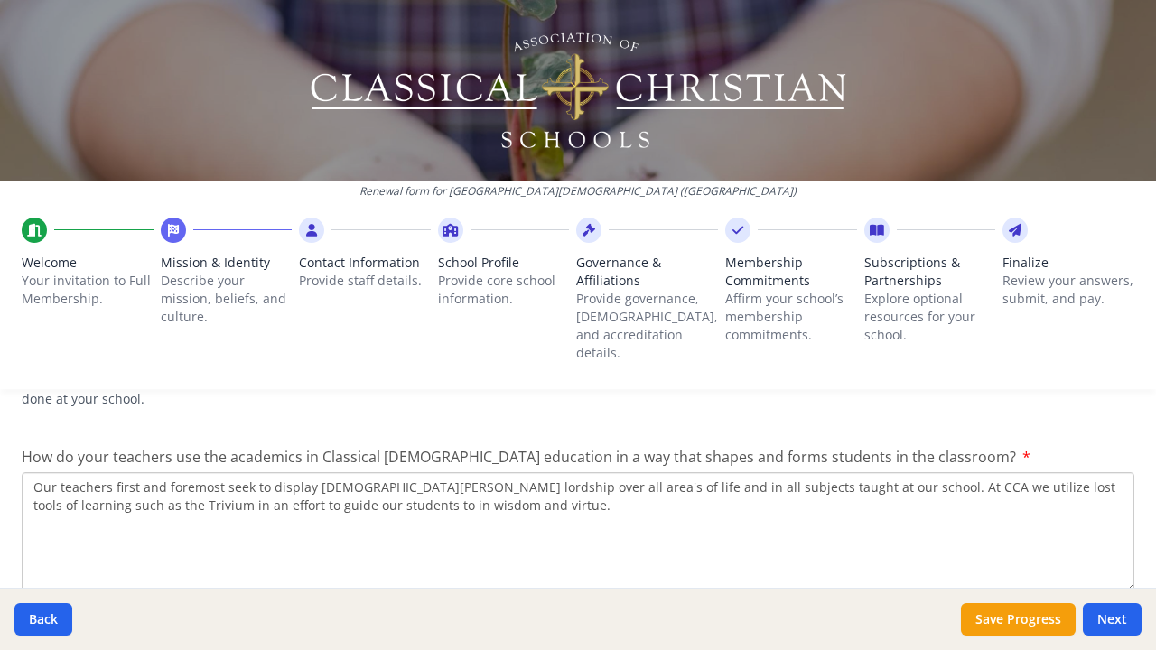
scroll to position [2633, 0]
click at [228, 470] on textarea "Our teachers first and foremost seek to display Christ's lordship over all area…" at bounding box center [578, 530] width 1113 height 121
drag, startPoint x: 228, startPoint y: 461, endPoint x: 218, endPoint y: 459, distance: 11.0
click at [217, 470] on textarea "Our teachers first and foremost seek to display Christ's lordship over all area…" at bounding box center [578, 530] width 1113 height 121
click at [408, 475] on textarea "Our teachers first and foremost seek to display Christ's lordship over all area…" at bounding box center [578, 530] width 1113 height 121
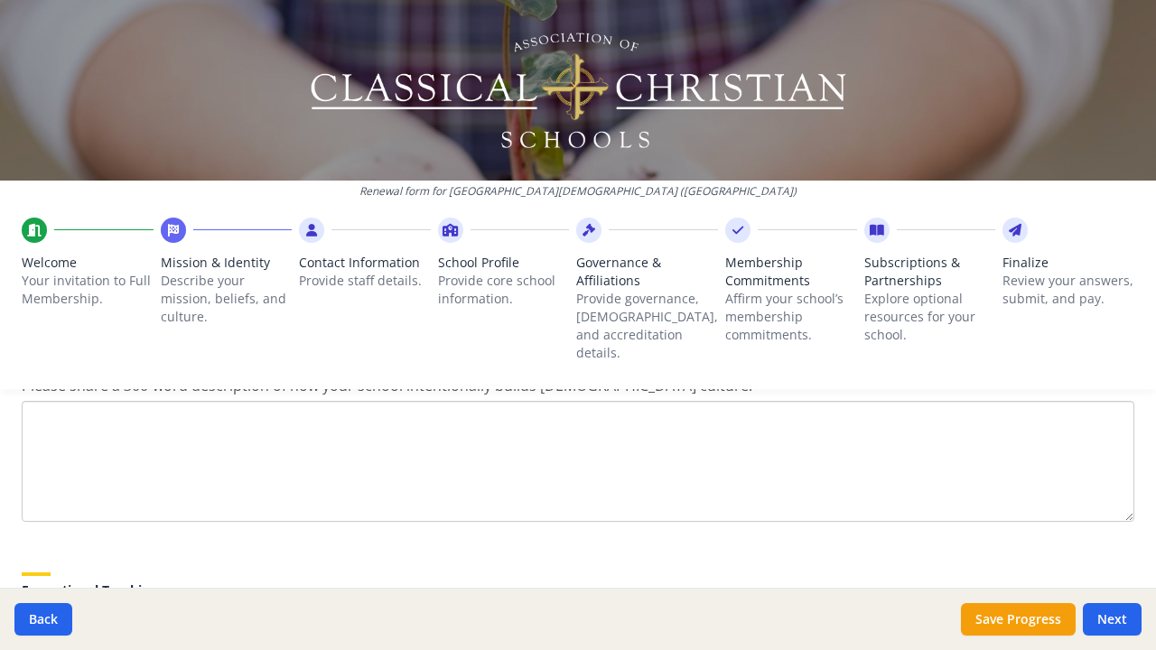
scroll to position [2399, 0]
type textarea "Our teachers first and foremost seek to display Christ's lordship over all area…"
click at [662, 461] on textarea "Please share a 300-word description of how your school intentionally builds Chr…" at bounding box center [578, 464] width 1113 height 121
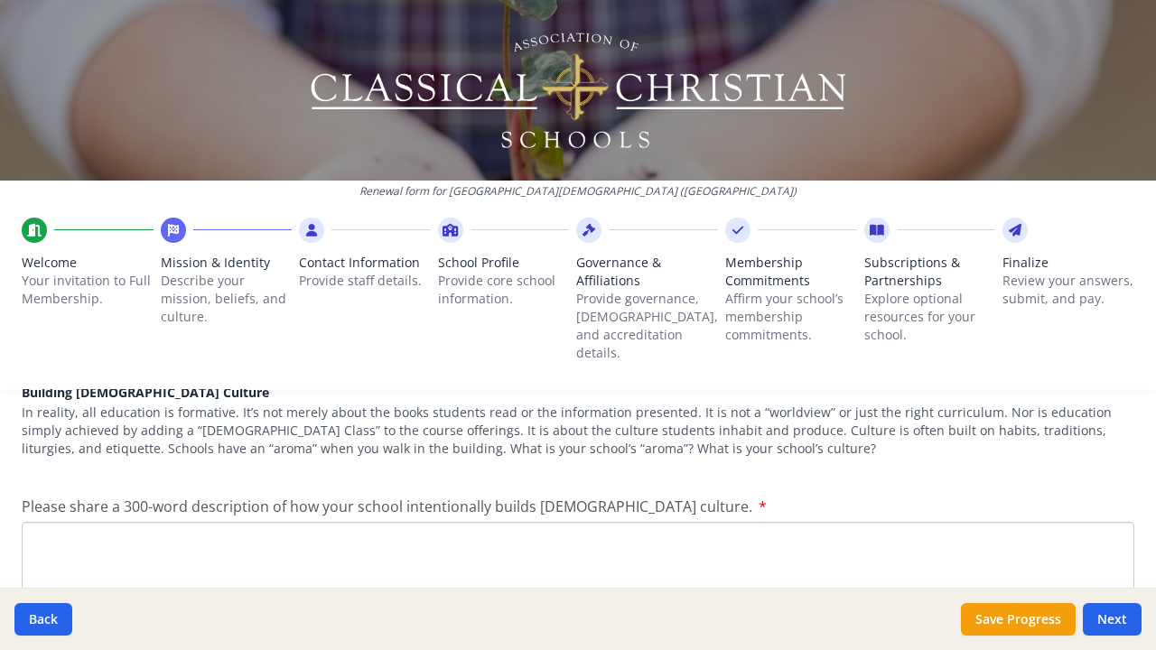
scroll to position [2277, 0]
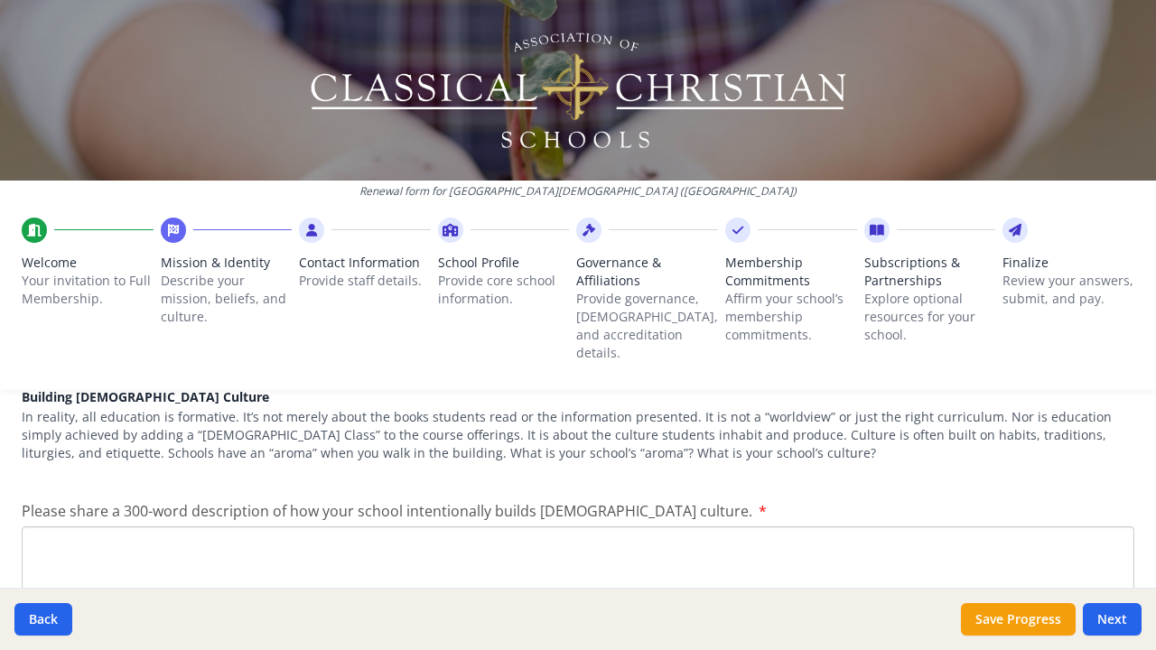
click at [158, 526] on textarea "Please share a 300-word description of how your school intentionally builds Chr…" at bounding box center [578, 586] width 1113 height 121
paste textarea "Children are a blessing from the Lord, and God has given parents both the privi…"
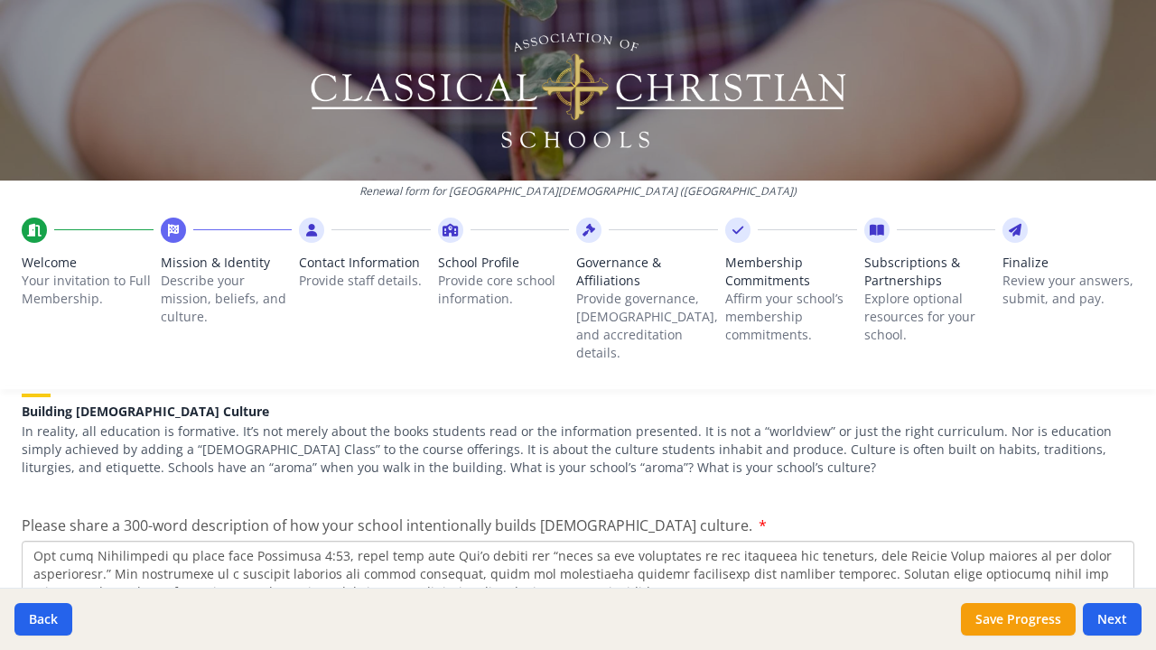
scroll to position [166, 0]
click at [463, 545] on textarea "Please share a 300-word description of how your school intentionally builds Chr…" at bounding box center [578, 601] width 1113 height 121
click at [331, 564] on textarea "Please share a 300-word description of how your school intentionally builds Chr…" at bounding box center [578, 601] width 1113 height 121
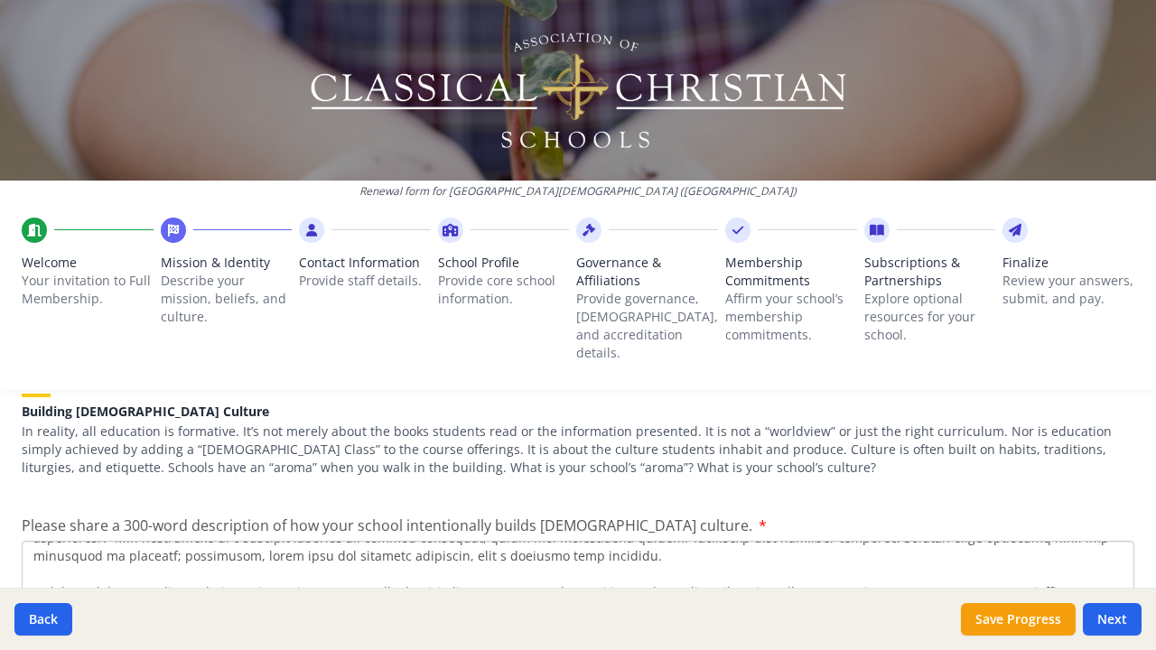
type textarea "Children are a blessing from the Lord, and God has given parents both the privi…"
